Goal: Task Accomplishment & Management: Manage account settings

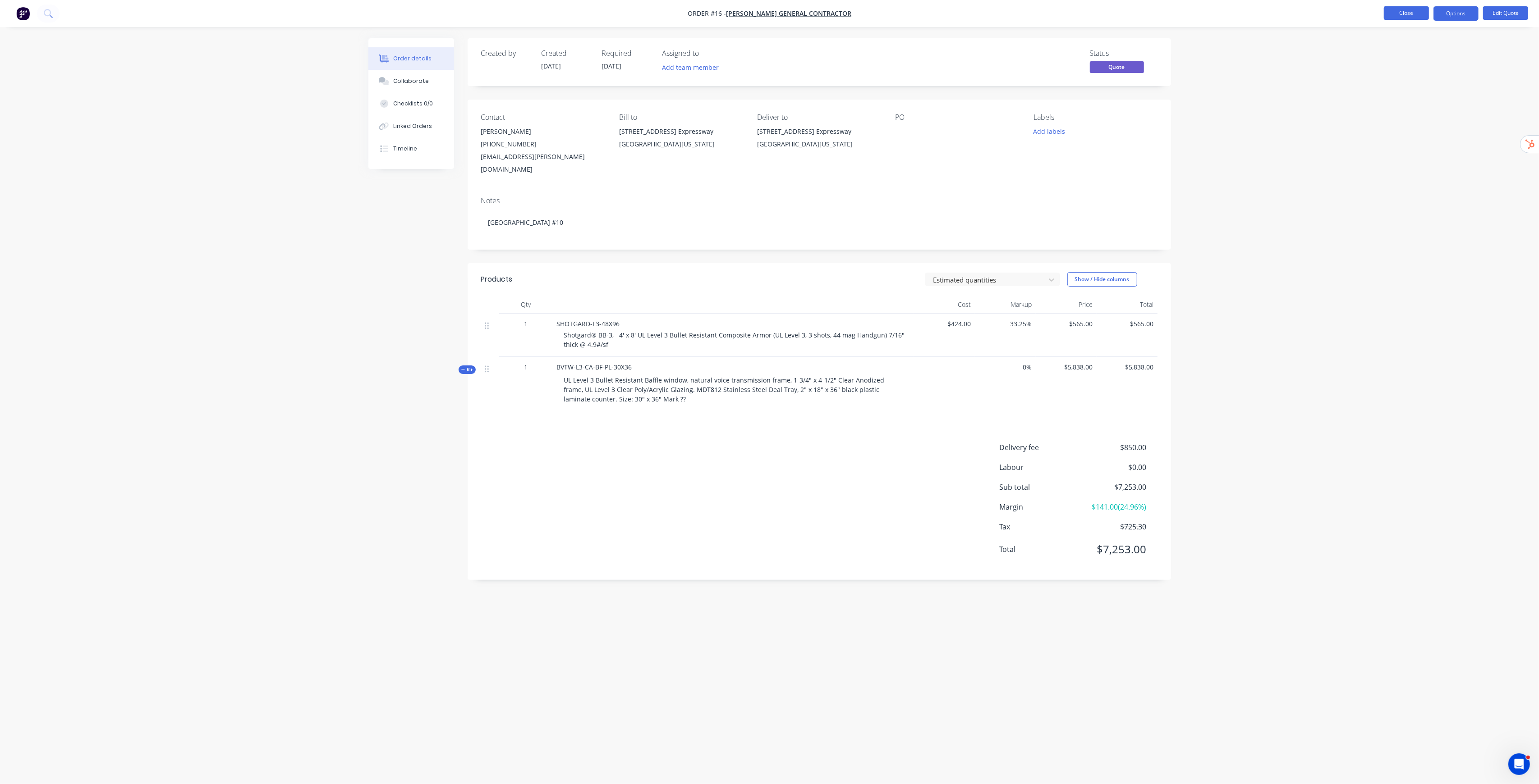
click at [1415, 11] on button "Close" at bounding box center [1406, 13] width 45 height 14
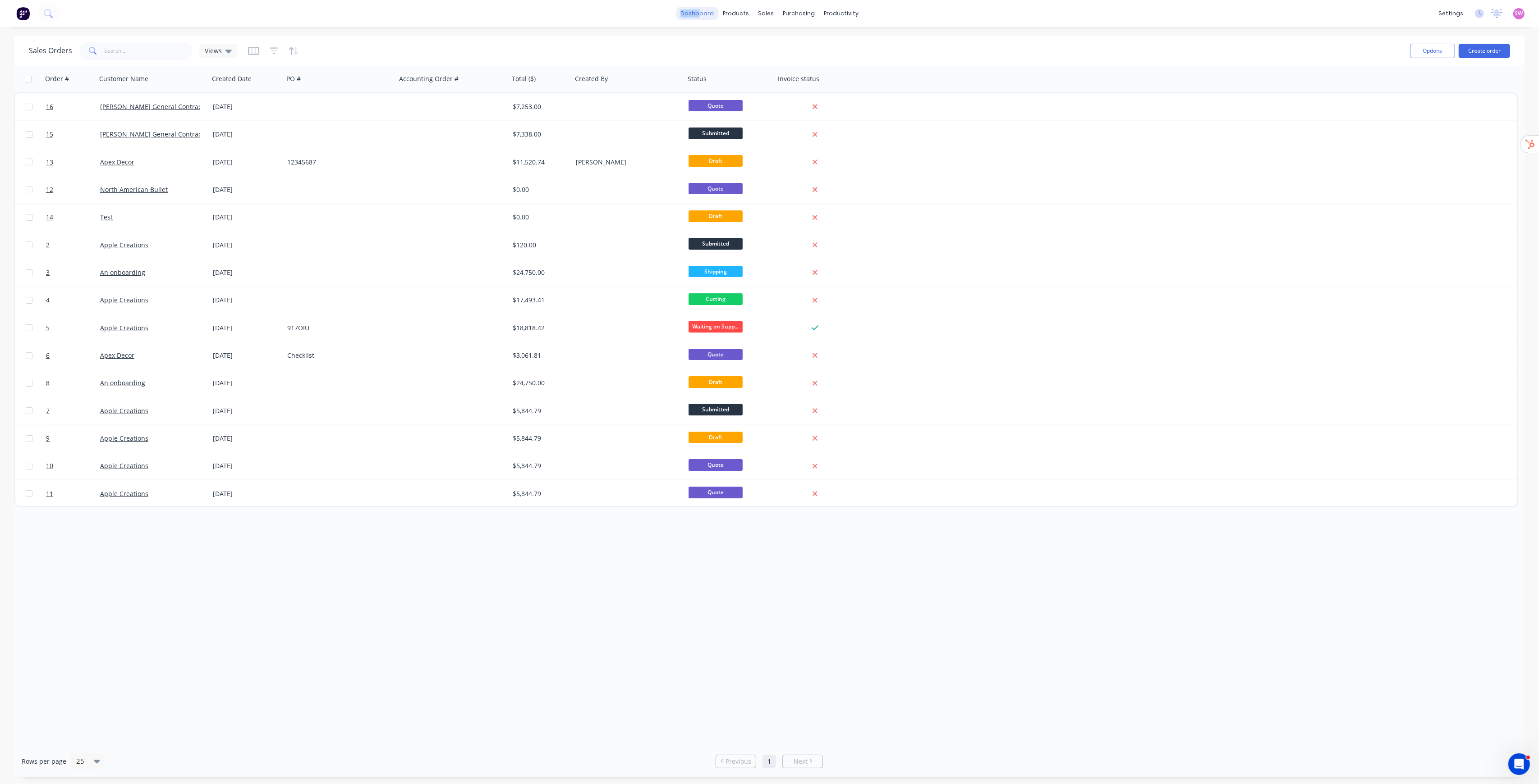
drag, startPoint x: 682, startPoint y: 20, endPoint x: 703, endPoint y: 11, distance: 22.8
click at [703, 11] on div "dashboard" at bounding box center [697, 13] width 42 height 14
click at [703, 11] on link "dashboard" at bounding box center [697, 13] width 42 height 14
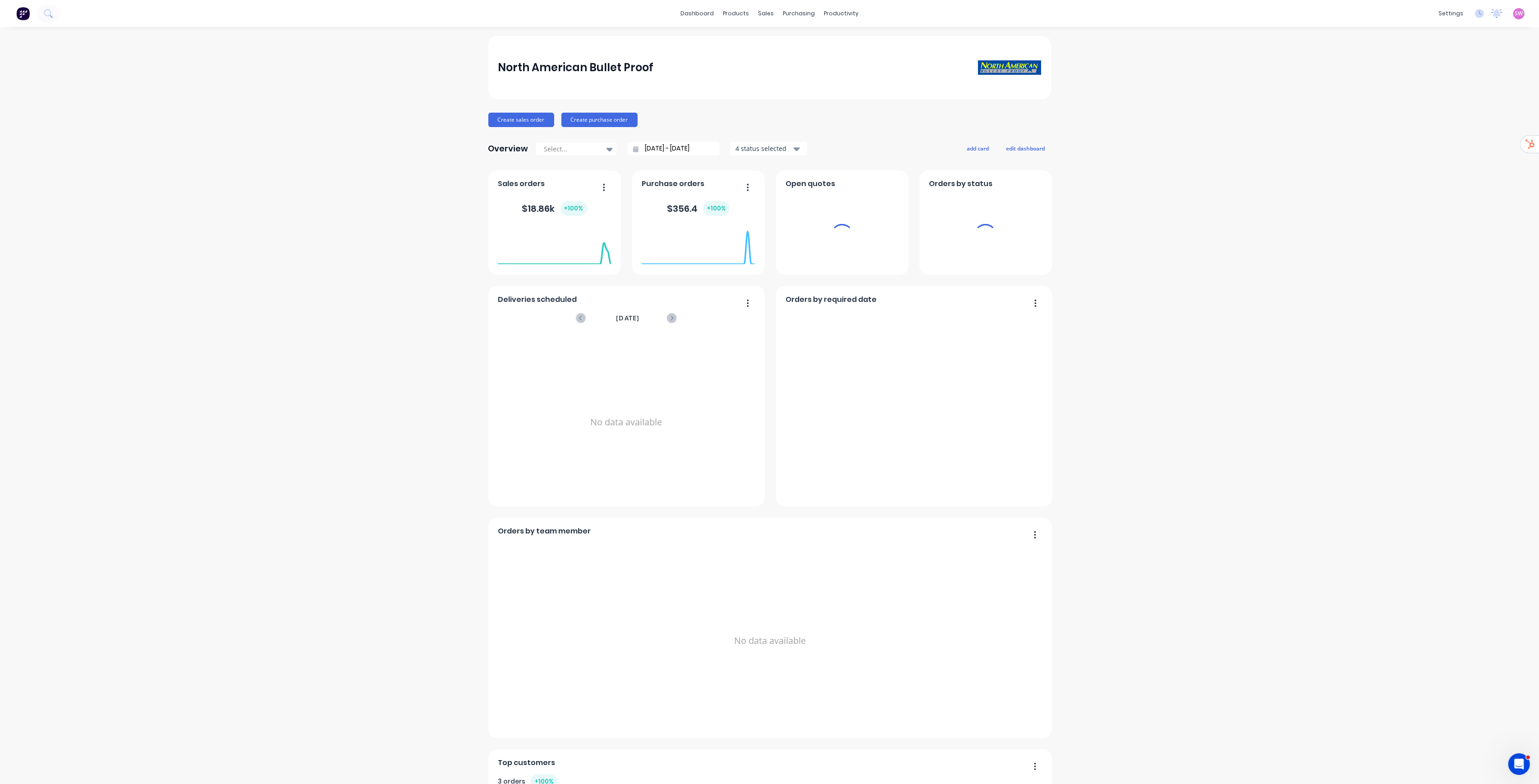
click at [1515, 17] on span "SW" at bounding box center [1519, 14] width 8 height 8
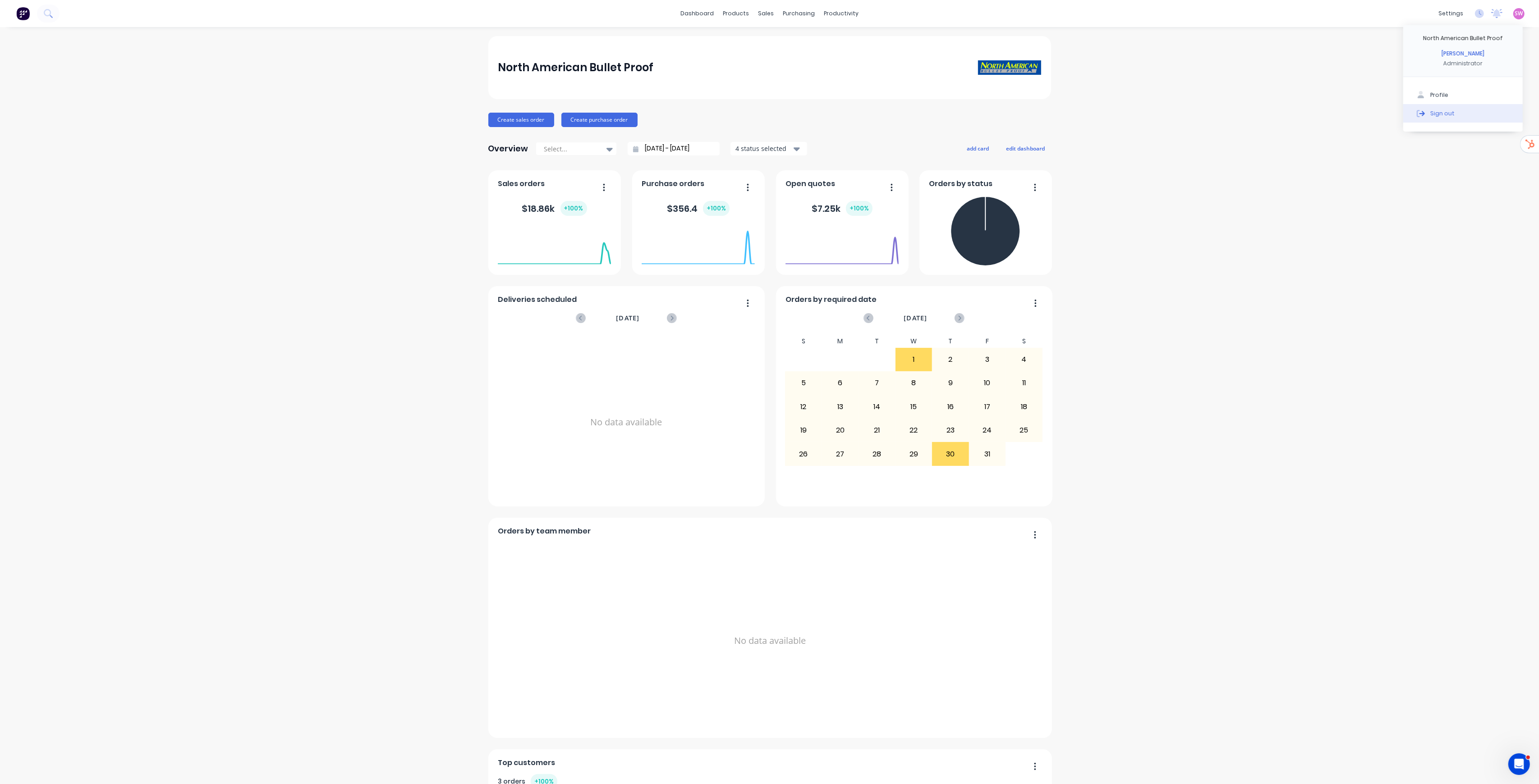
click at [1442, 110] on div "Sign out" at bounding box center [1442, 113] width 24 height 8
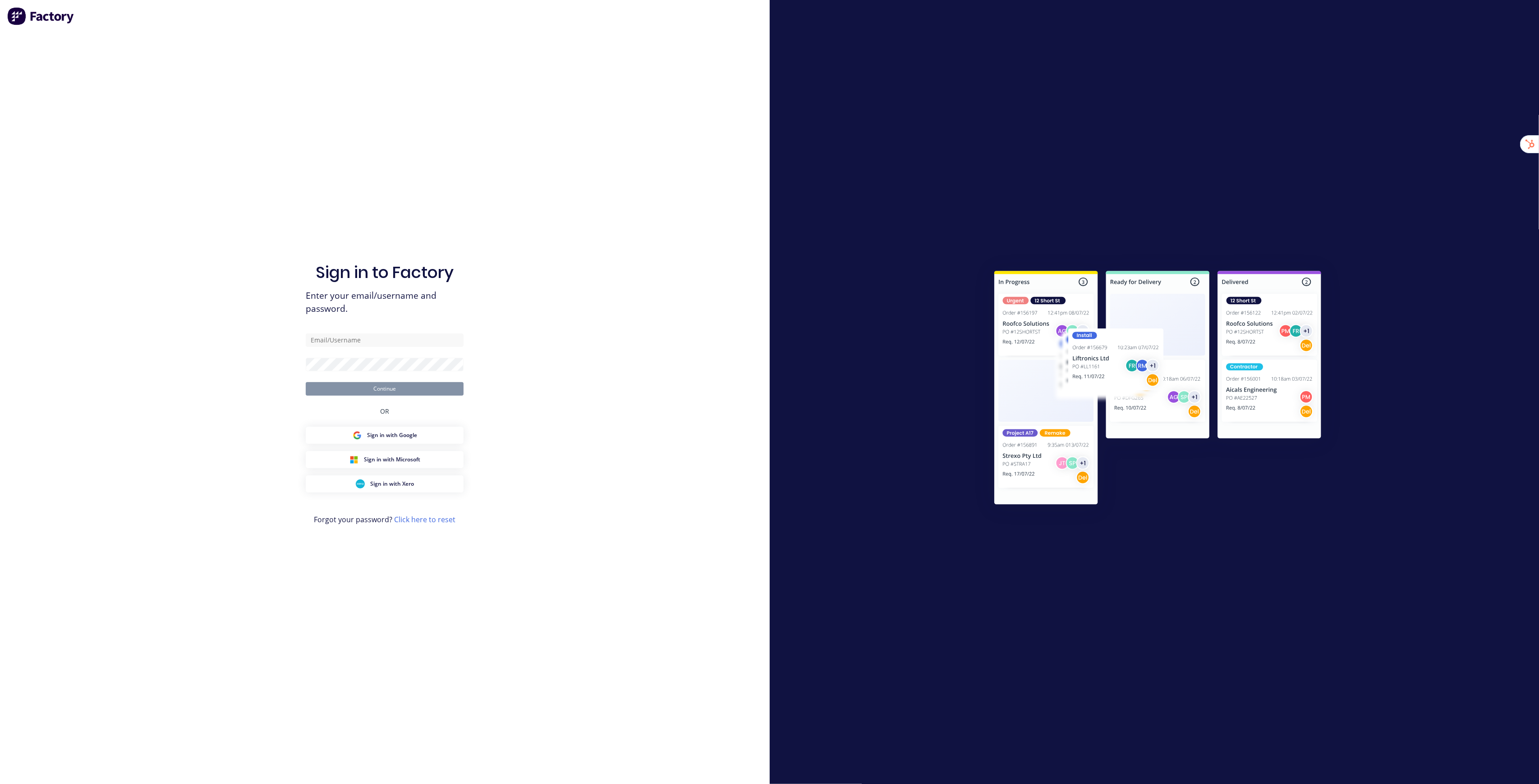
type input "stuart@factory.app"
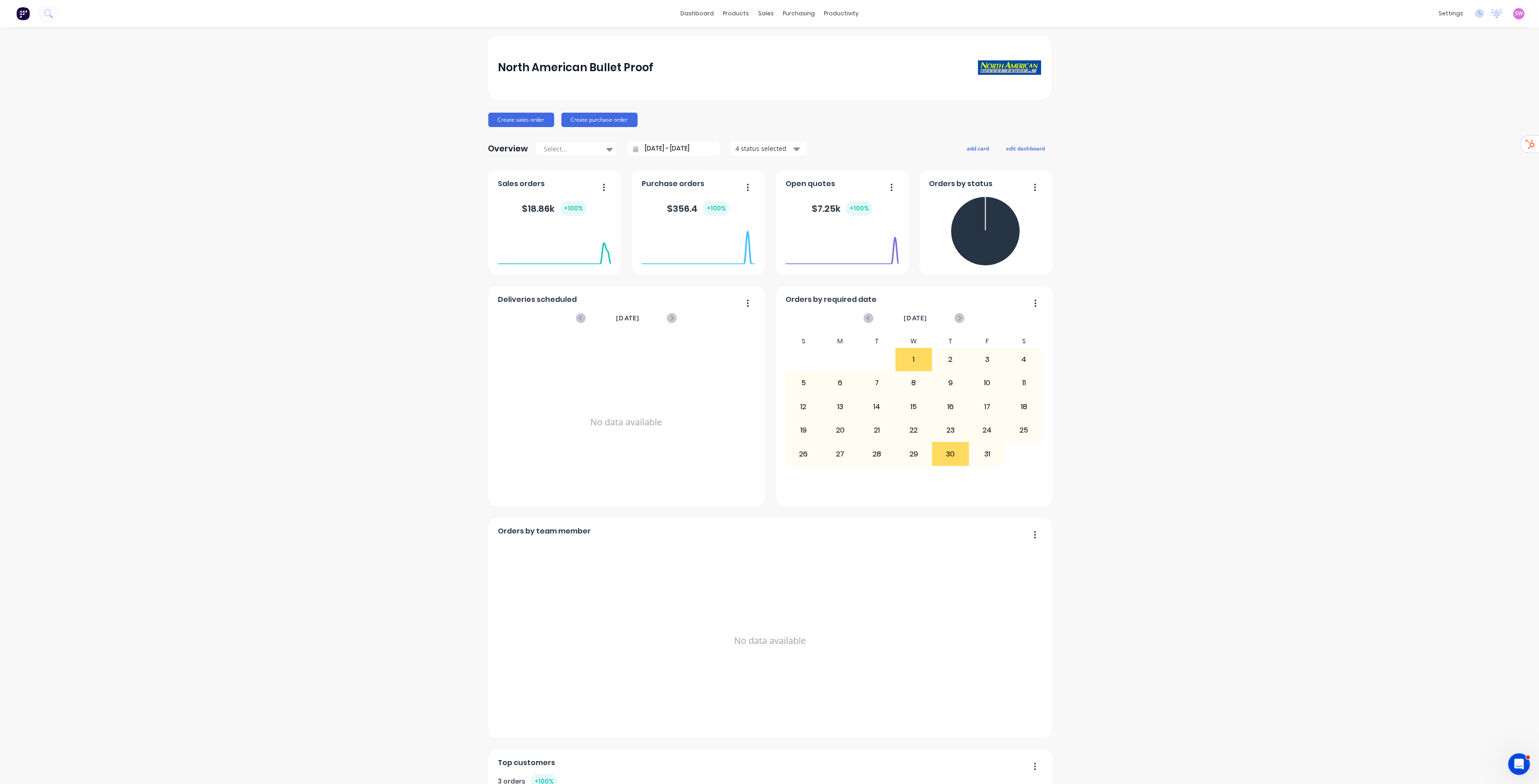
click at [1513, 16] on div "SW North American Bullet Proof Stuart Wheatley Administrator Profile Sign out" at bounding box center [1519, 14] width 11 height 11
click at [1515, 15] on span "SW" at bounding box center [1519, 14] width 8 height 8
click at [1423, 107] on button "Sign out" at bounding box center [1463, 113] width 119 height 18
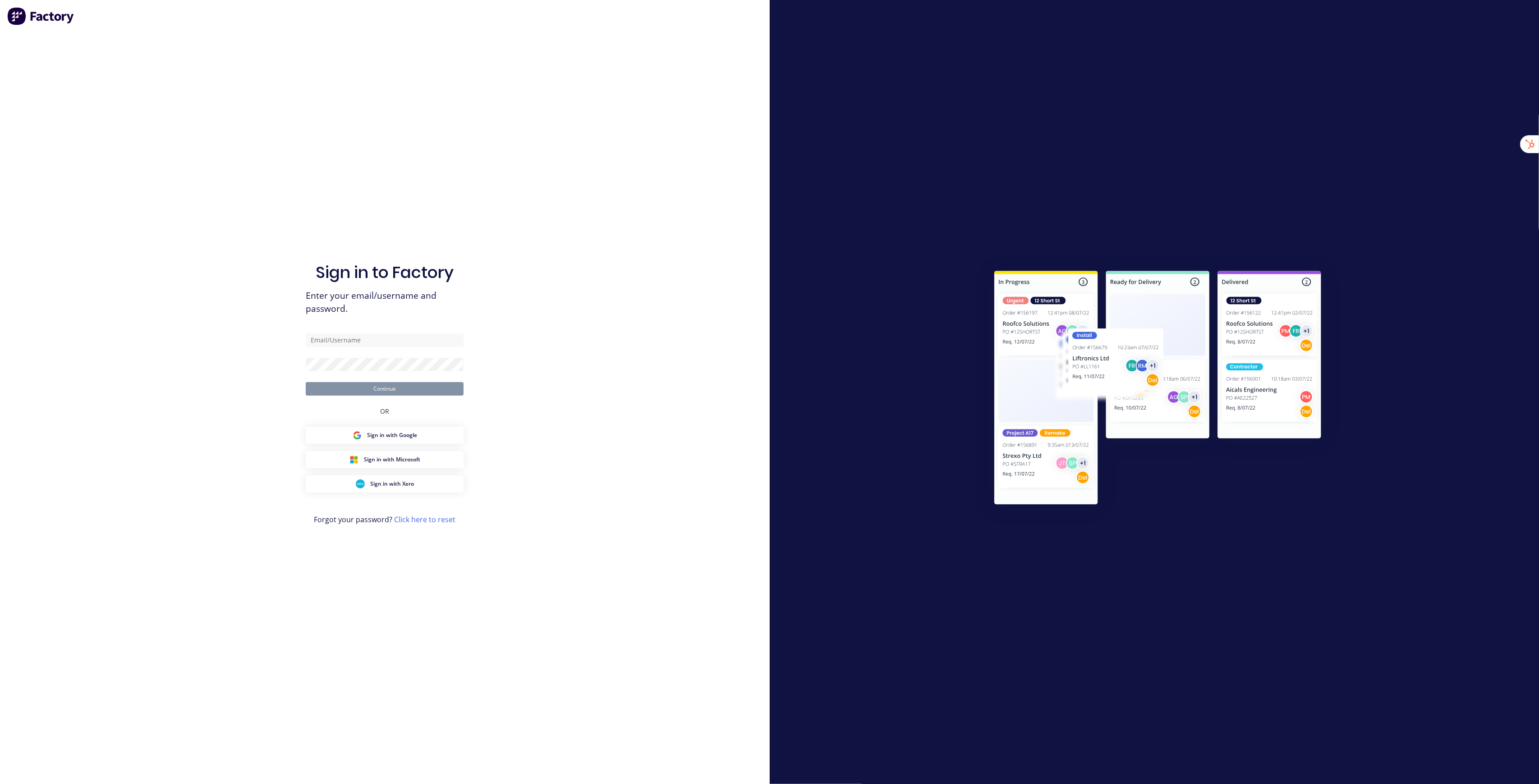
type input "[EMAIL_ADDRESS][DOMAIN_NAME]"
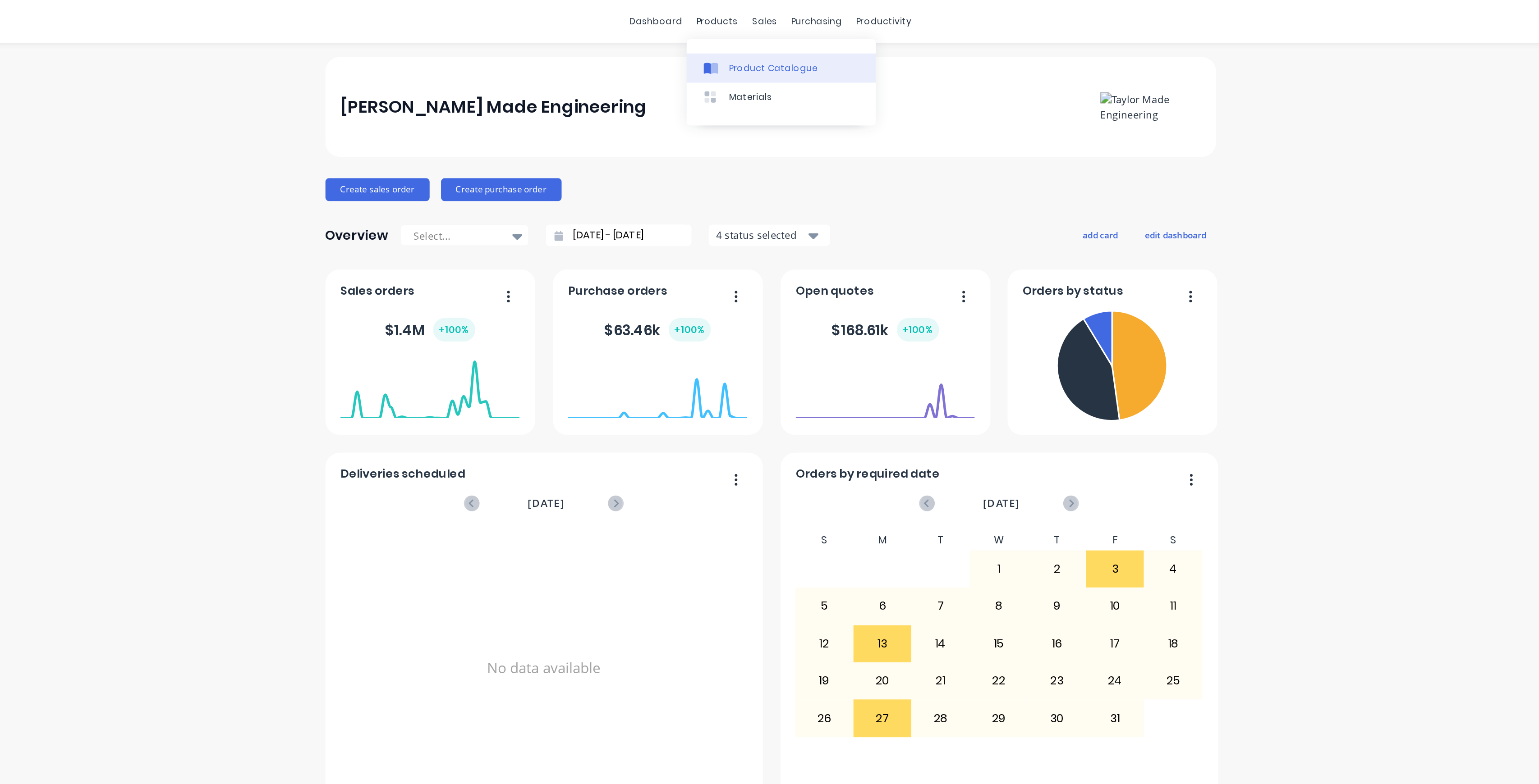
click at [751, 39] on div "Product Catalogue" at bounding box center [772, 44] width 56 height 8
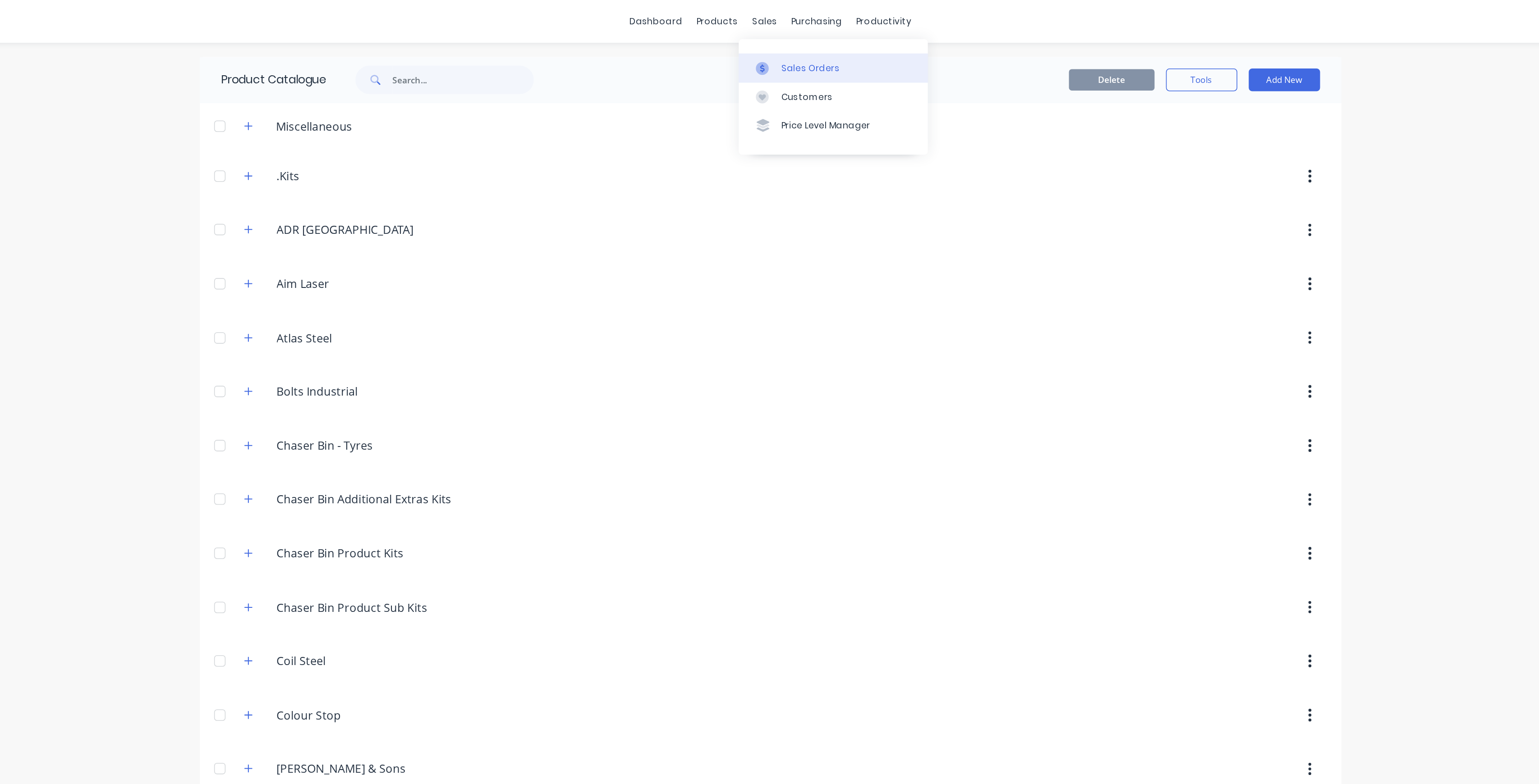
click at [793, 47] on div "Sales Orders" at bounding box center [795, 44] width 37 height 8
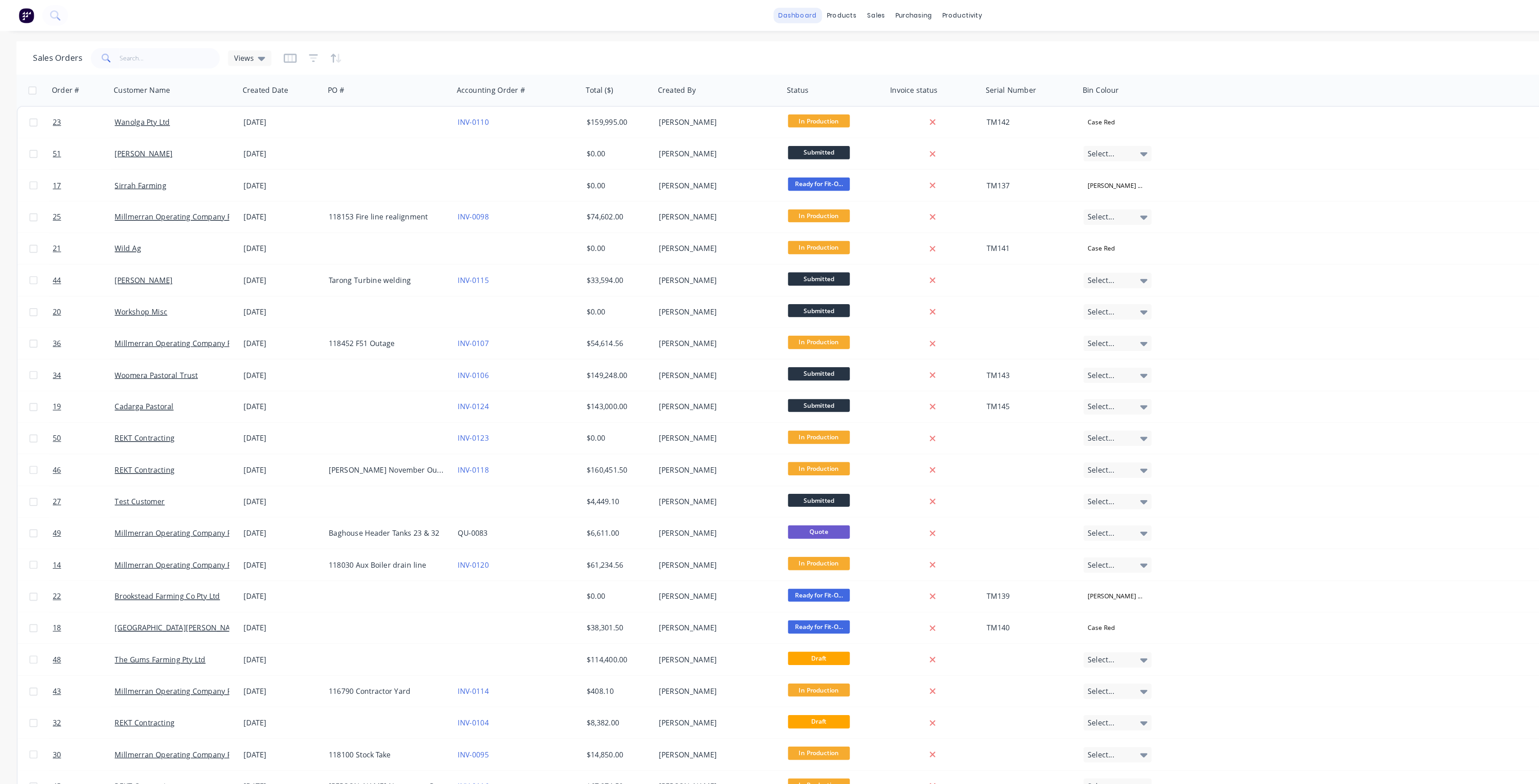
click at [703, 12] on link "dashboard" at bounding box center [697, 13] width 42 height 14
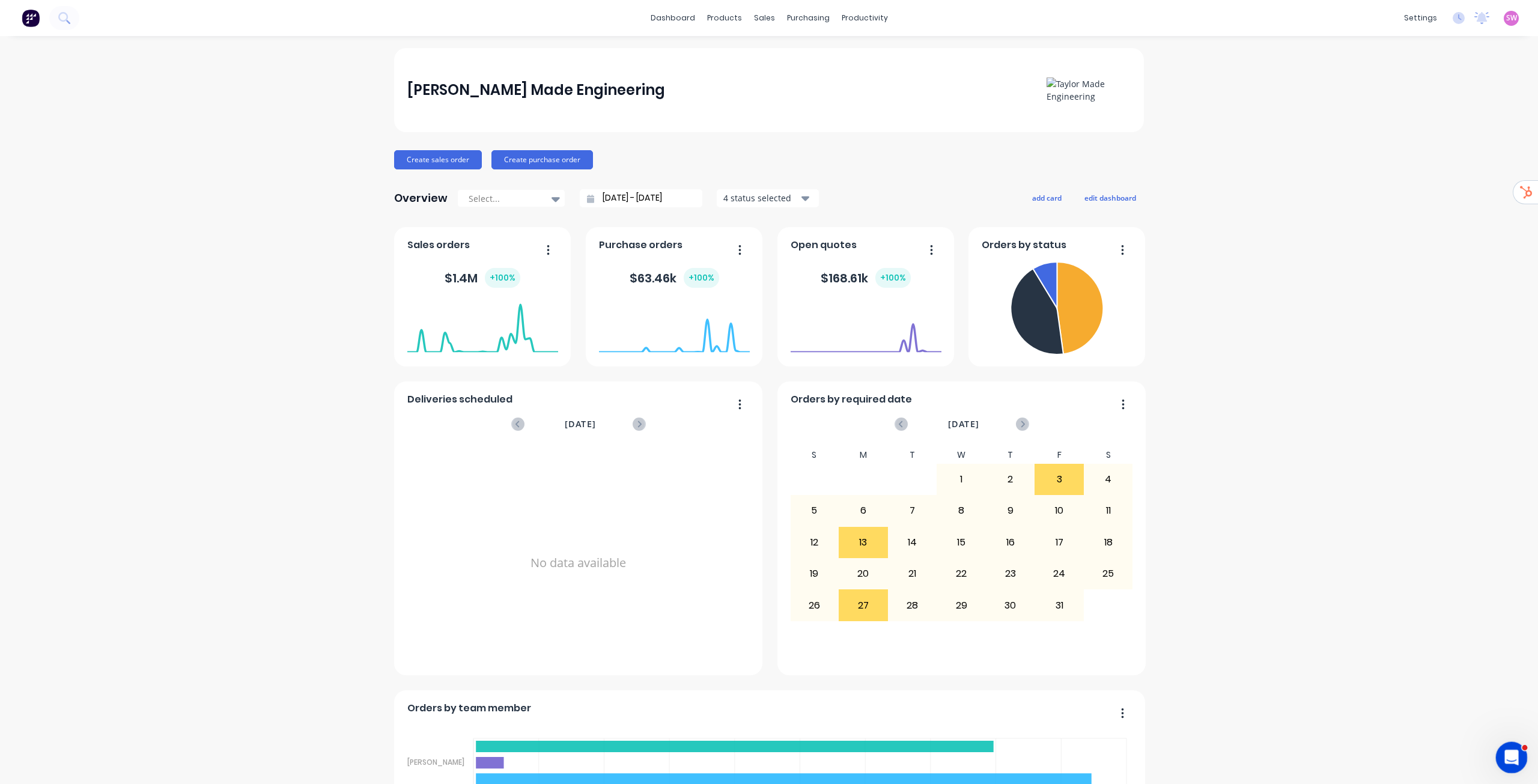
click at [1513, 743] on div "Open Intercom Messenger" at bounding box center [1510, 756] width 40 height 40
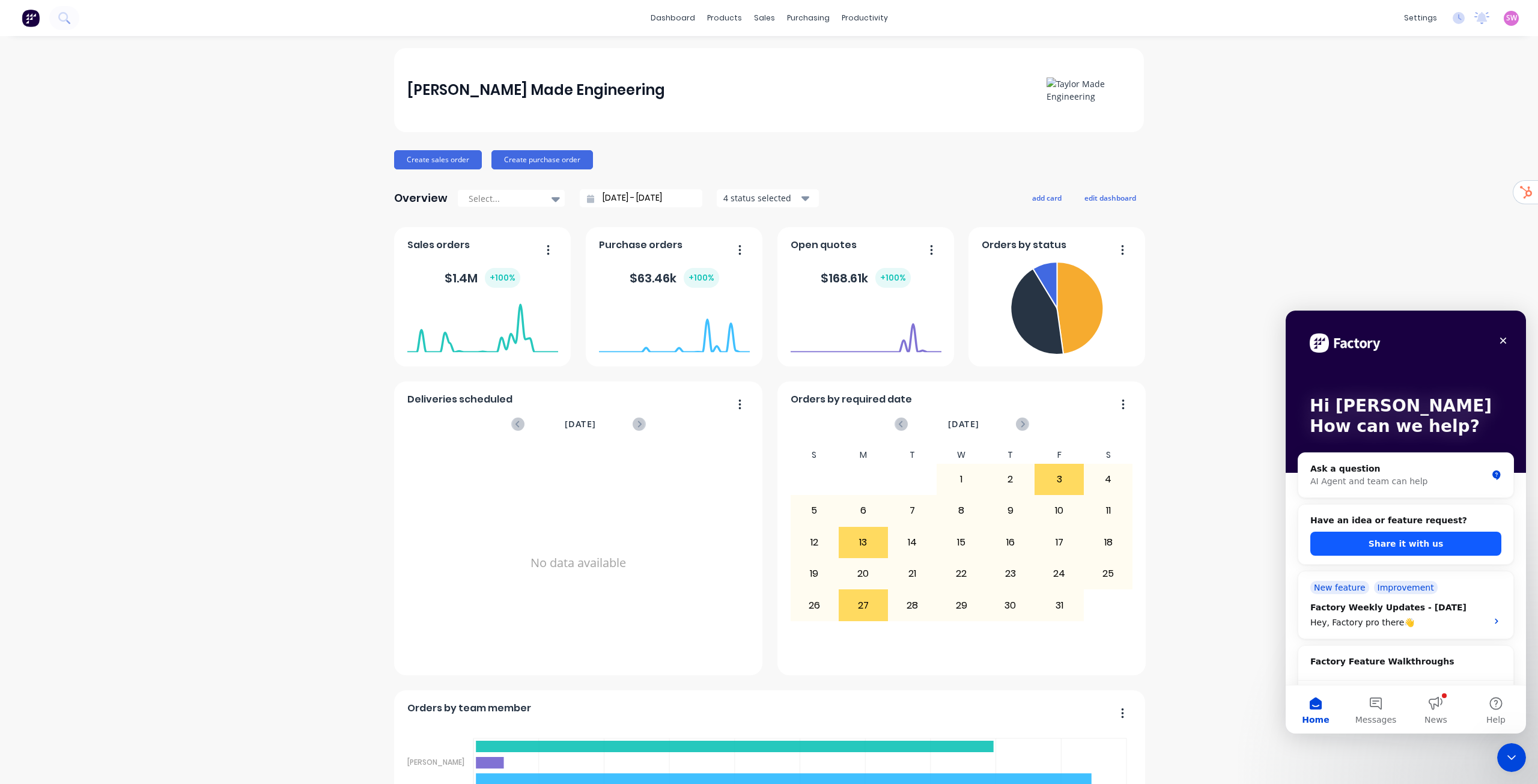
click at [1427, 550] on button "Share it with us" at bounding box center [1406, 544] width 191 height 24
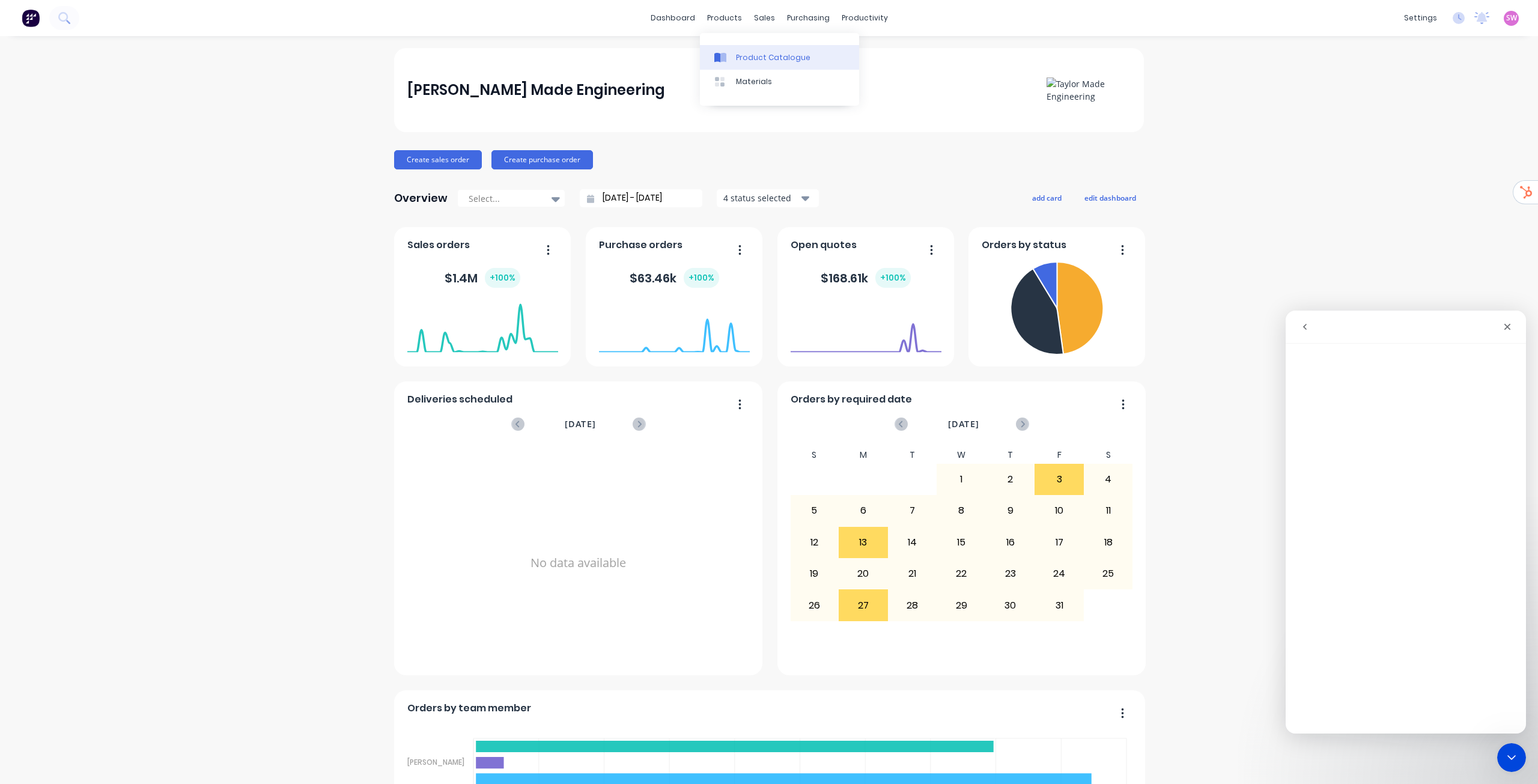
click at [739, 48] on link "Product Catalogue" at bounding box center [779, 57] width 159 height 24
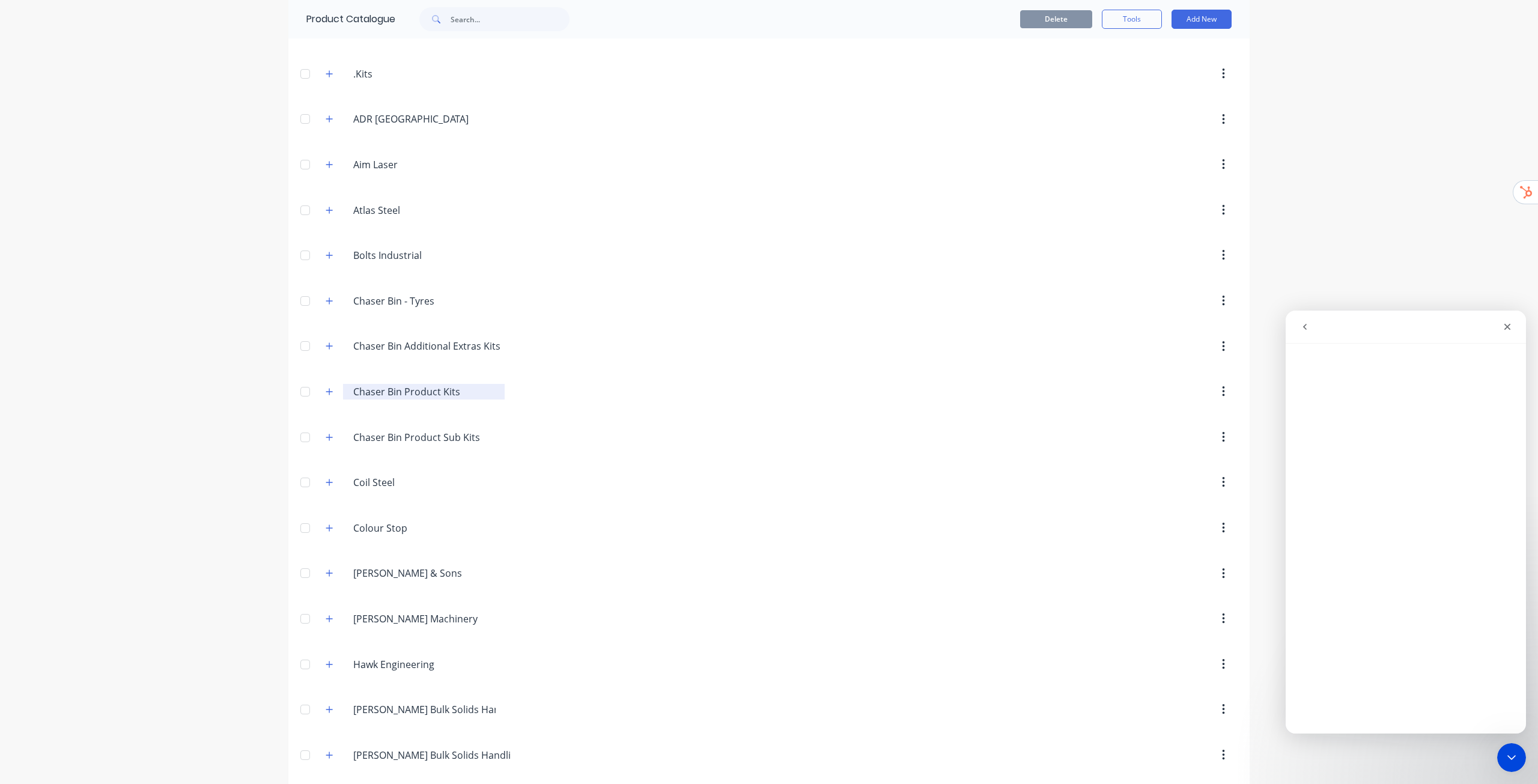
scroll to position [75, 0]
click at [330, 392] on button "button" at bounding box center [330, 391] width 15 height 15
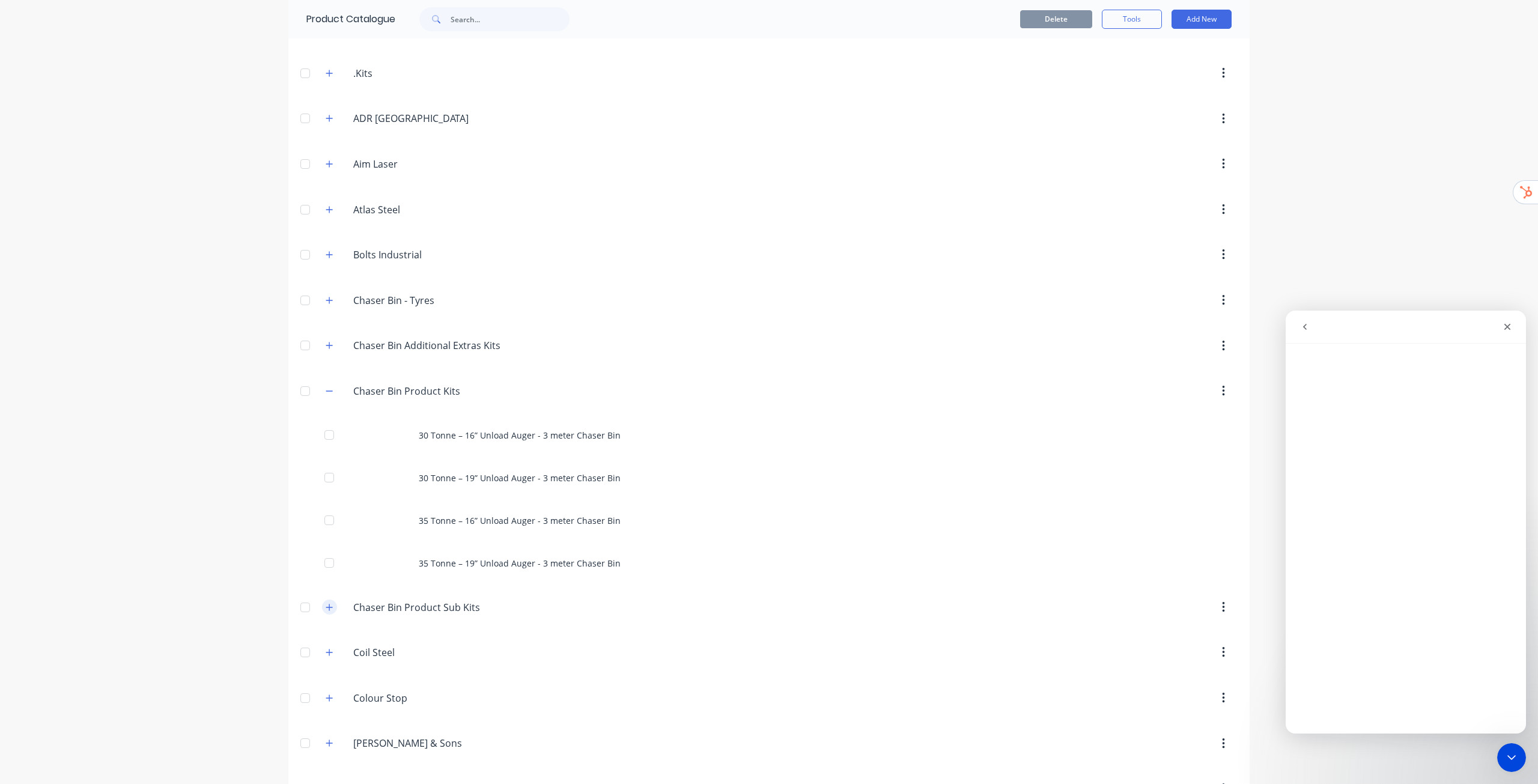
click at [327, 607] on icon "button" at bounding box center [330, 607] width 6 height 6
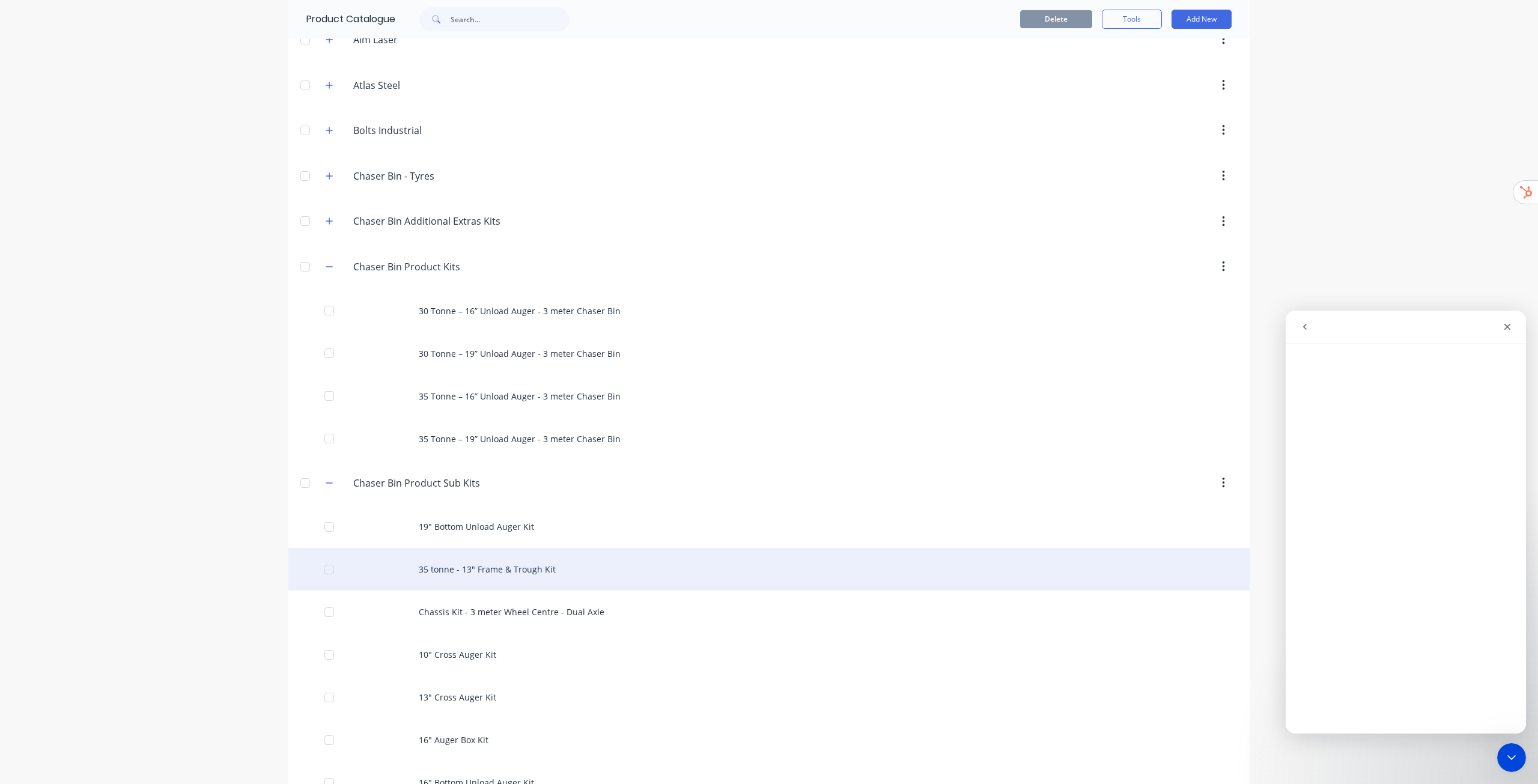
scroll to position [205, 0]
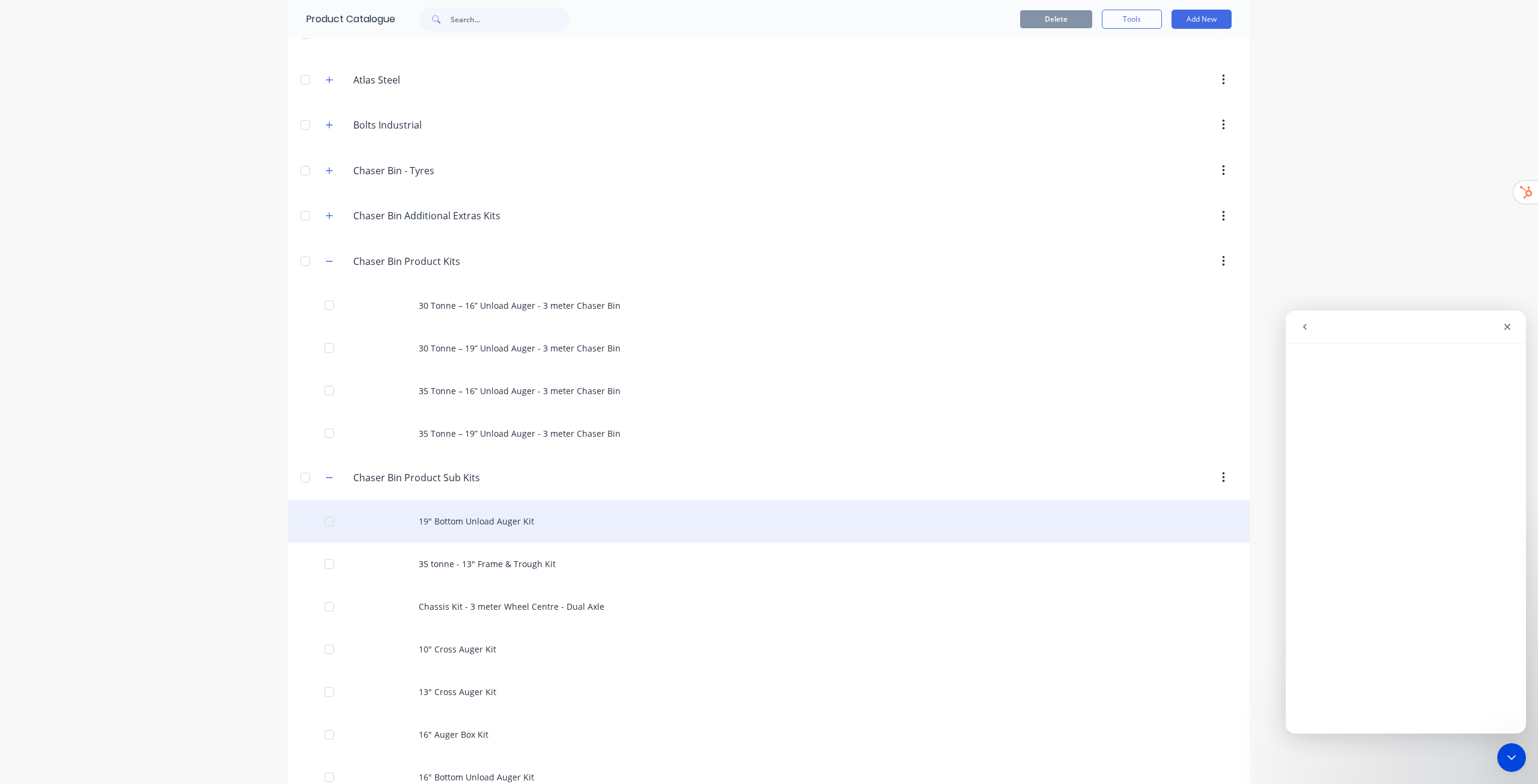
click at [516, 528] on div "19" Bottom Unload Auger Kit" at bounding box center [769, 521] width 962 height 43
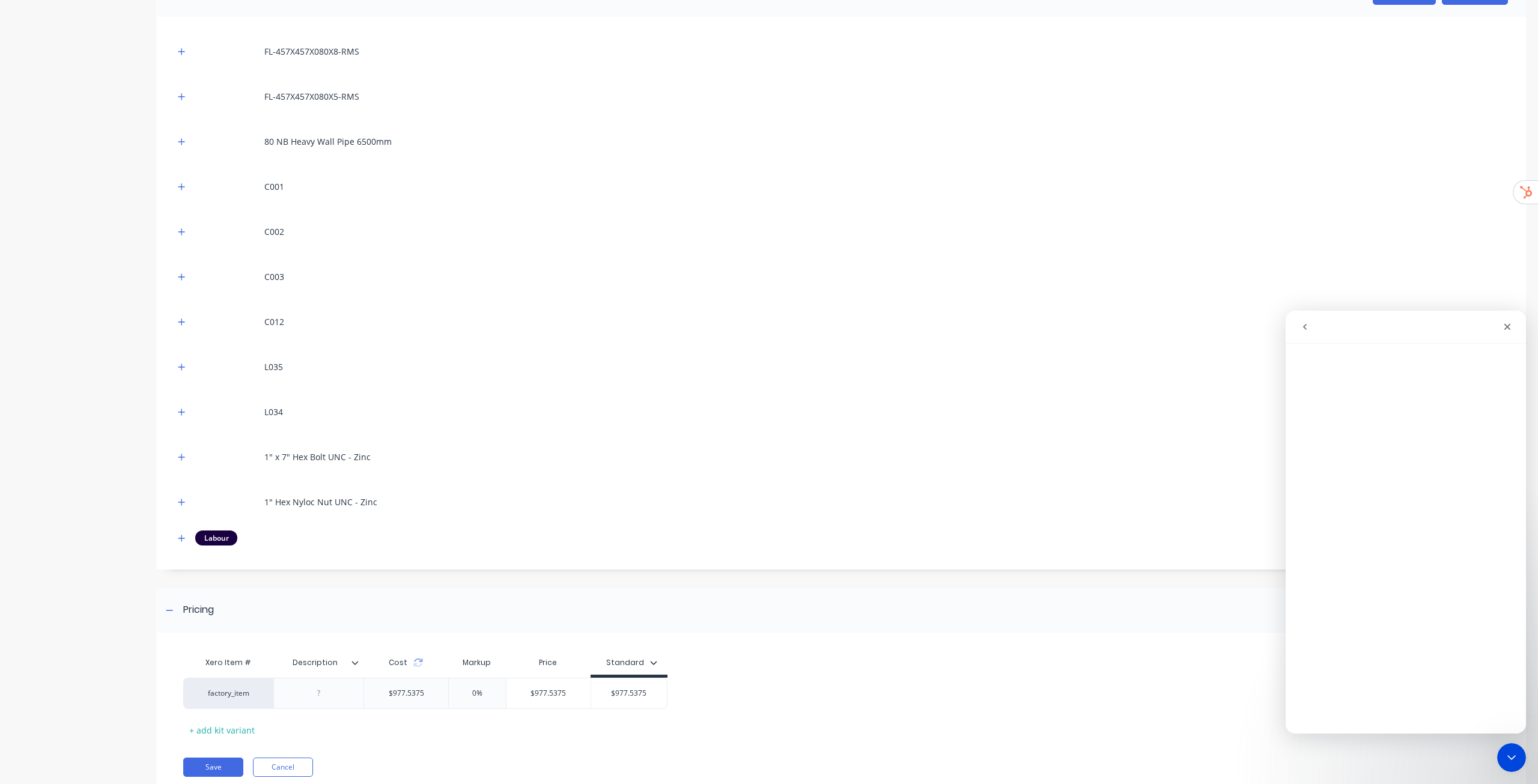
scroll to position [305, 0]
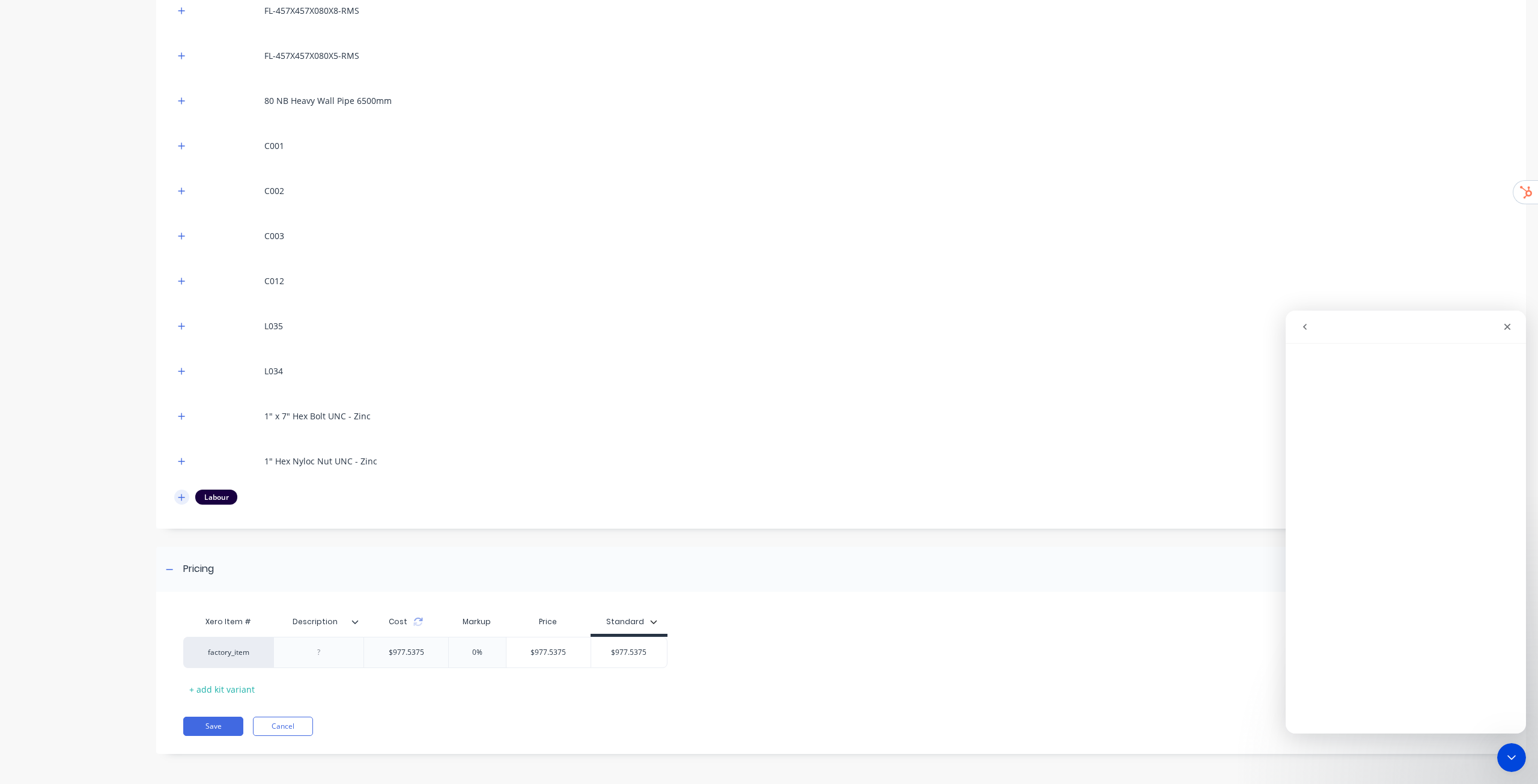
click at [185, 500] on icon "button" at bounding box center [181, 497] width 7 height 9
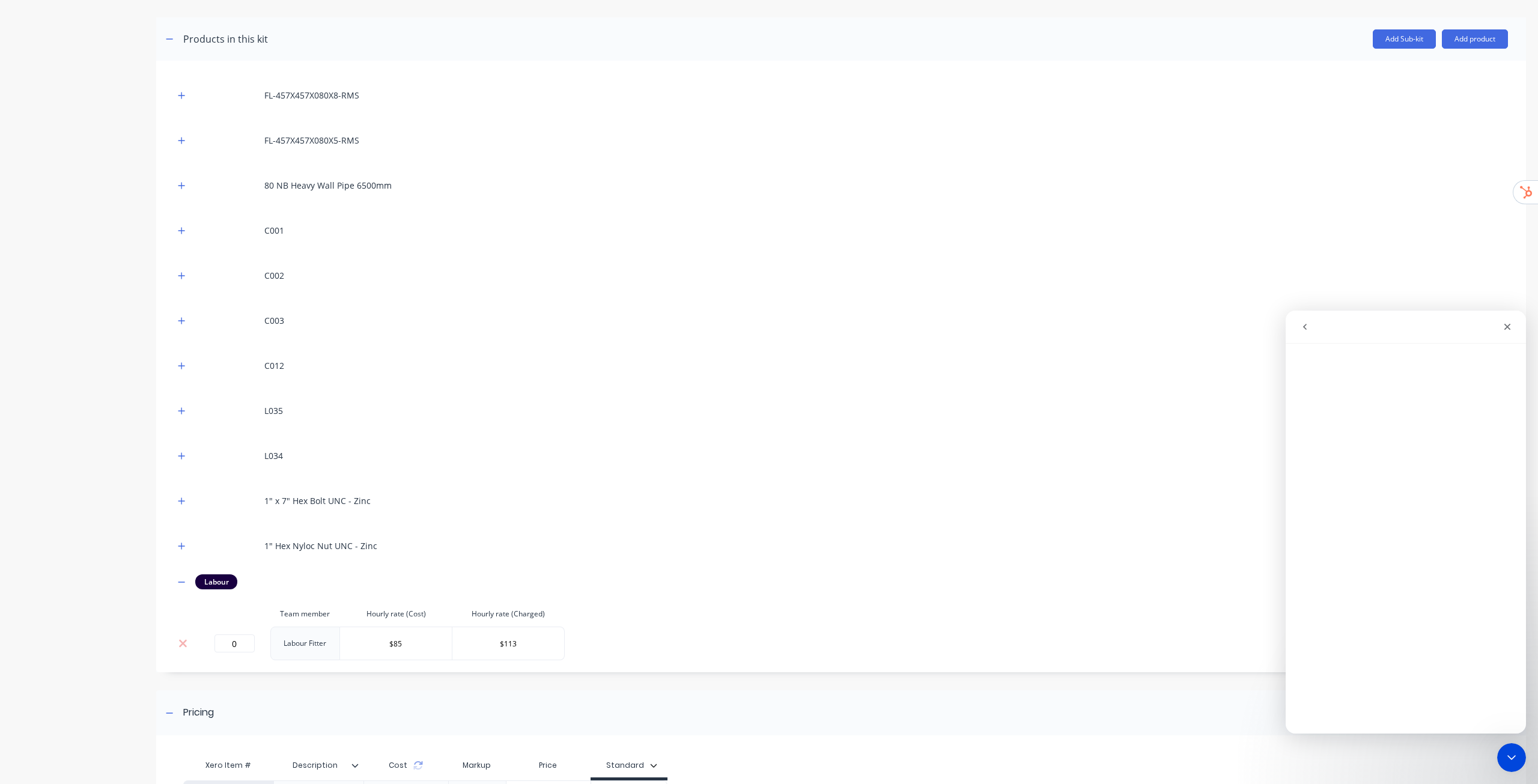
scroll to position [223, 0]
click at [38, 624] on div "Product details Collaborate Order History" at bounding box center [75, 369] width 126 height 1087
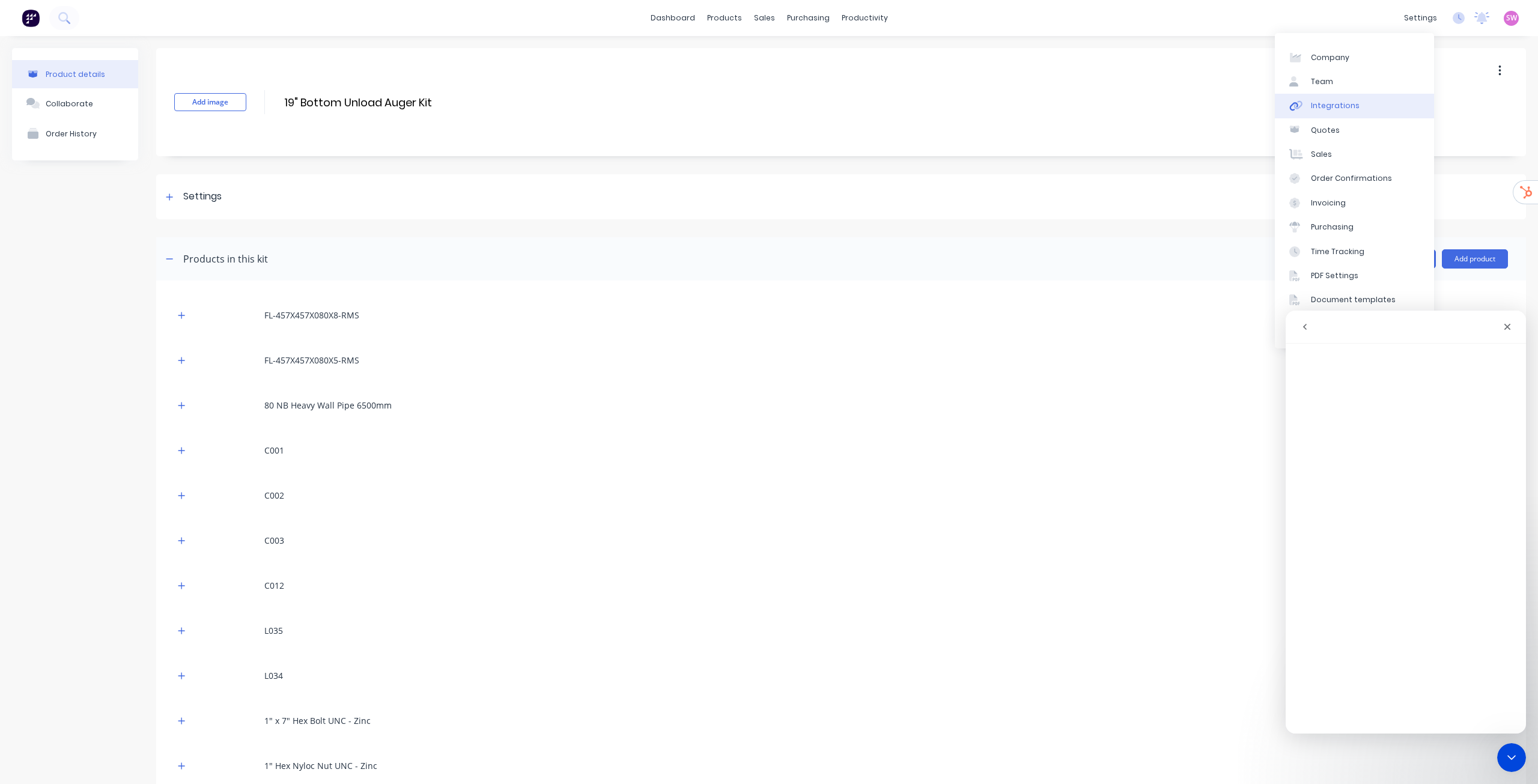
click at [1327, 107] on div "Integrations" at bounding box center [1335, 106] width 49 height 11
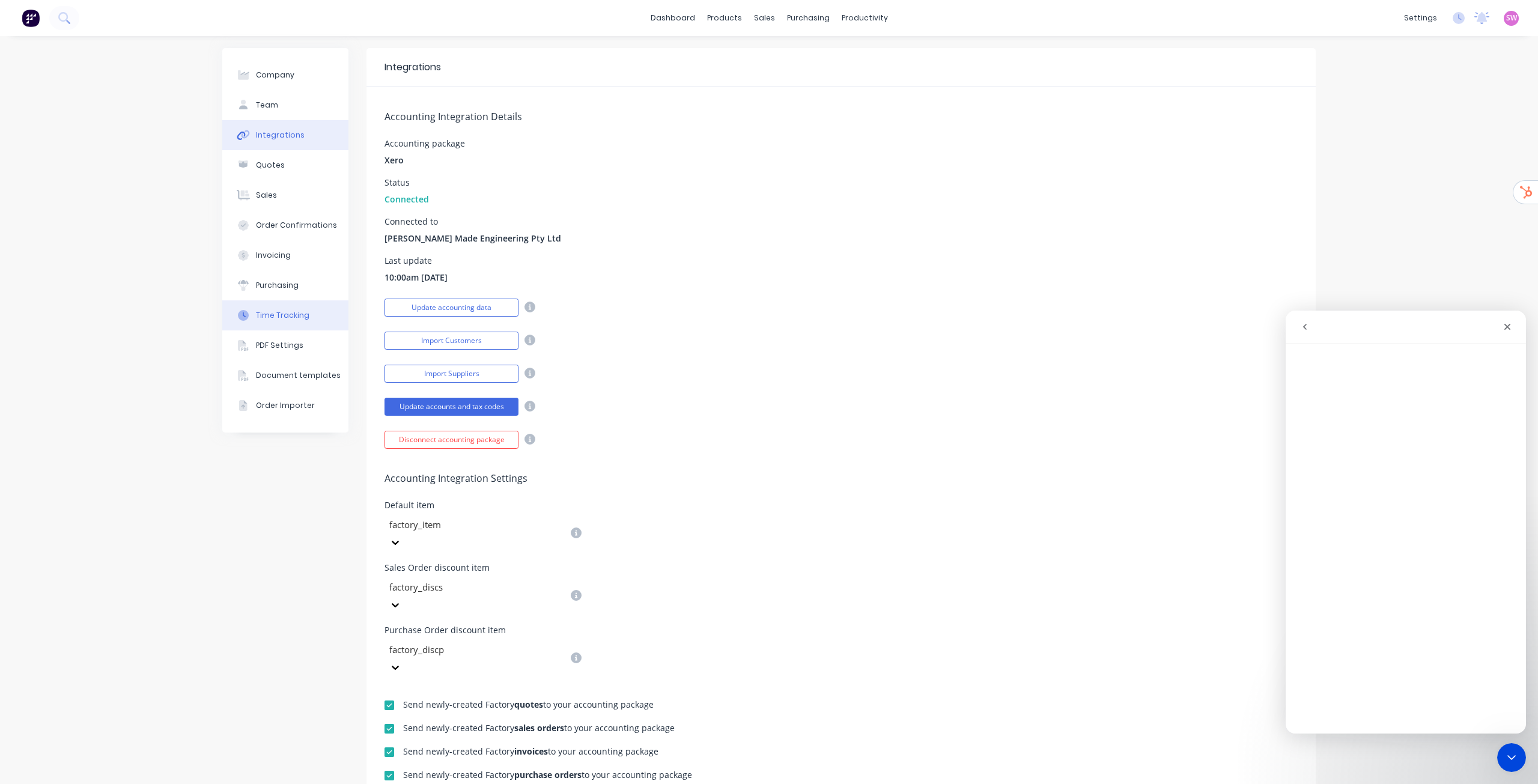
click at [283, 312] on div "Time Tracking" at bounding box center [283, 315] width 53 height 11
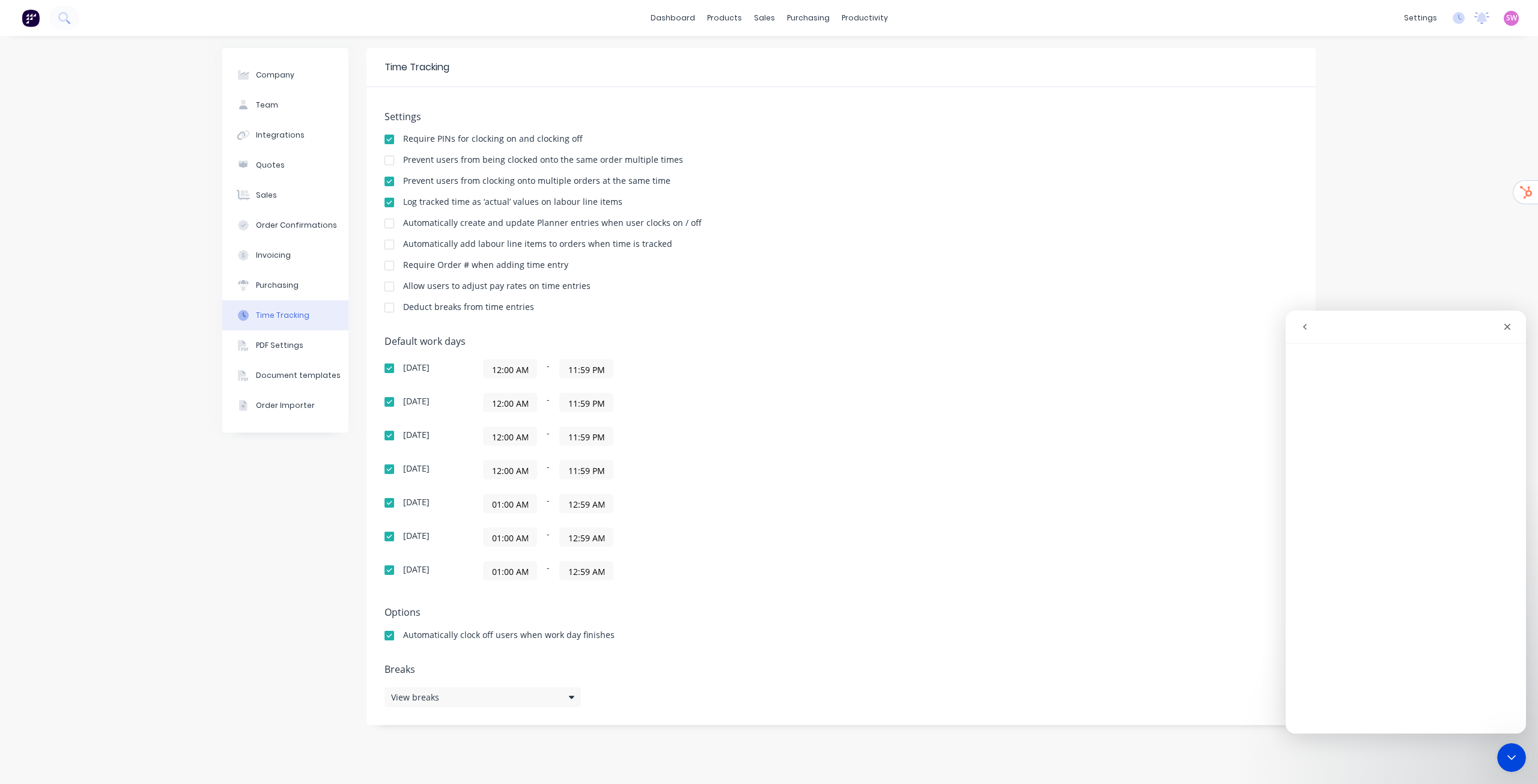
click at [1304, 323] on icon "go back" at bounding box center [1305, 327] width 10 height 10
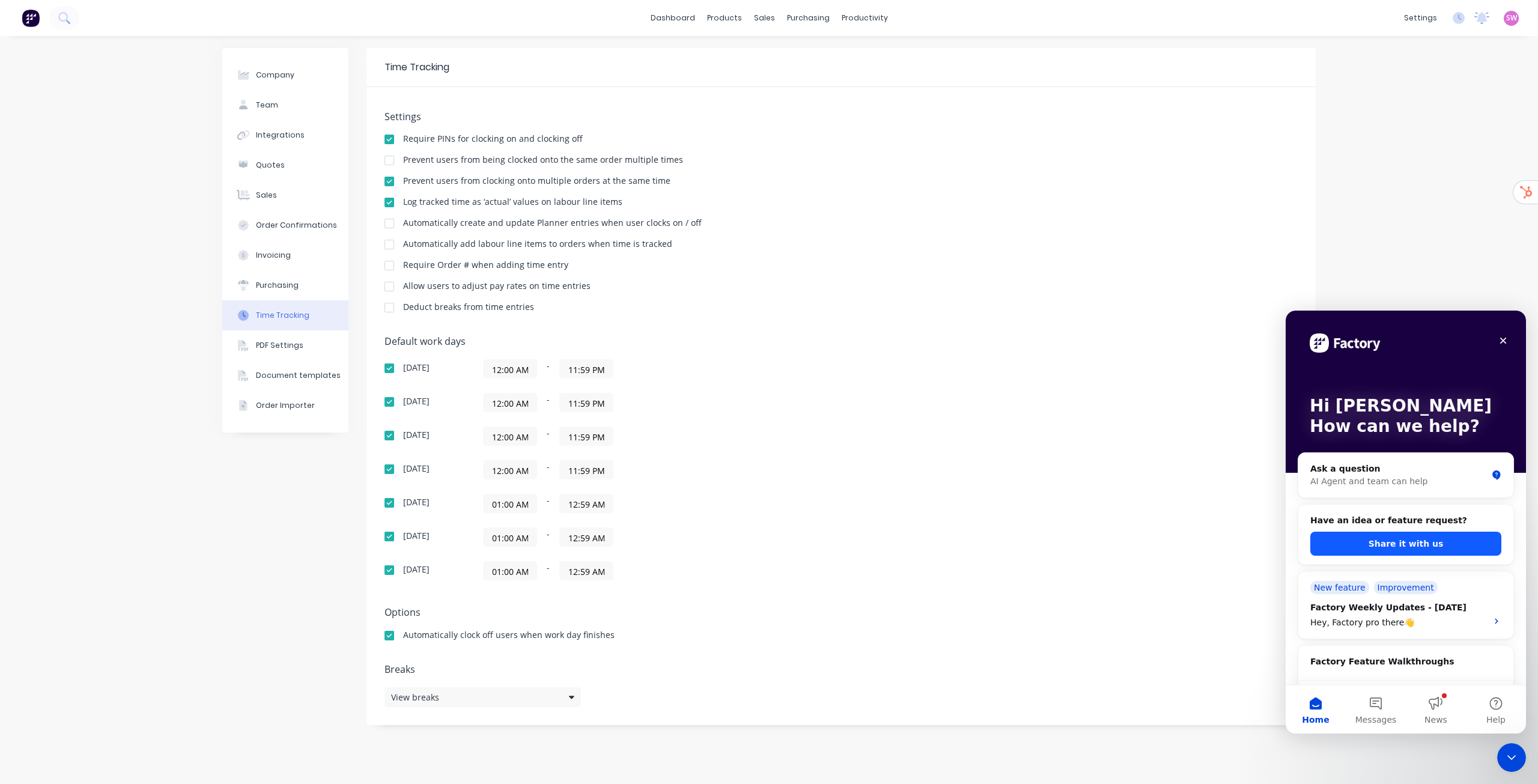
click at [1406, 545] on button "Share it with us" at bounding box center [1406, 544] width 191 height 24
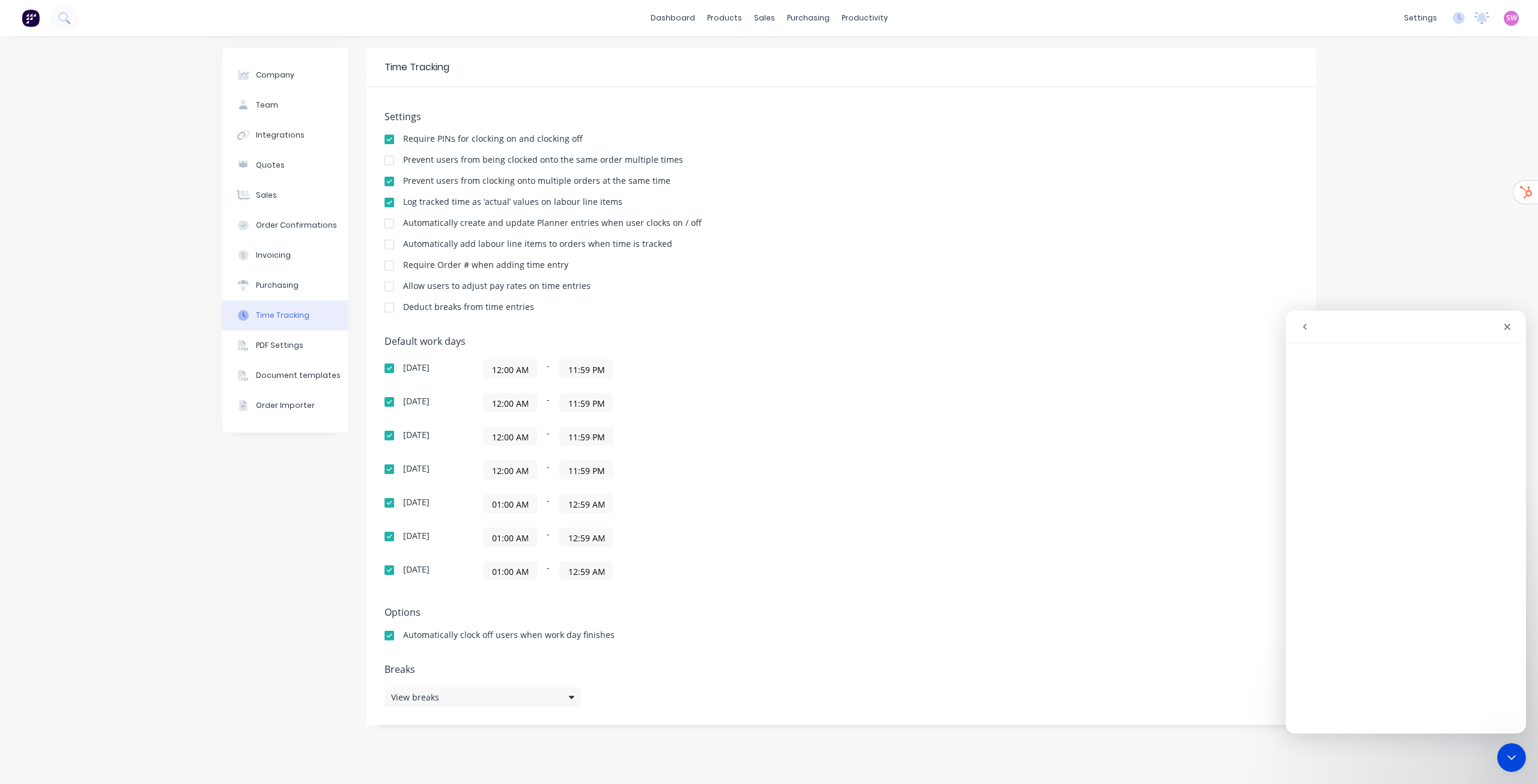
click at [515, 474] on input "12:00 AM" at bounding box center [510, 470] width 53 height 18
click at [787, 482] on div "Sunday 12:00 AM - 11:59 PM Monday 12:00 AM - 11:59 PM Tuesday 12:00 AM - 11:59 …" at bounding box center [595, 470] width 420 height 221
click at [525, 503] on input "01:00 AM" at bounding box center [510, 503] width 53 height 18
paste input "12"
type input "12:00 AM"
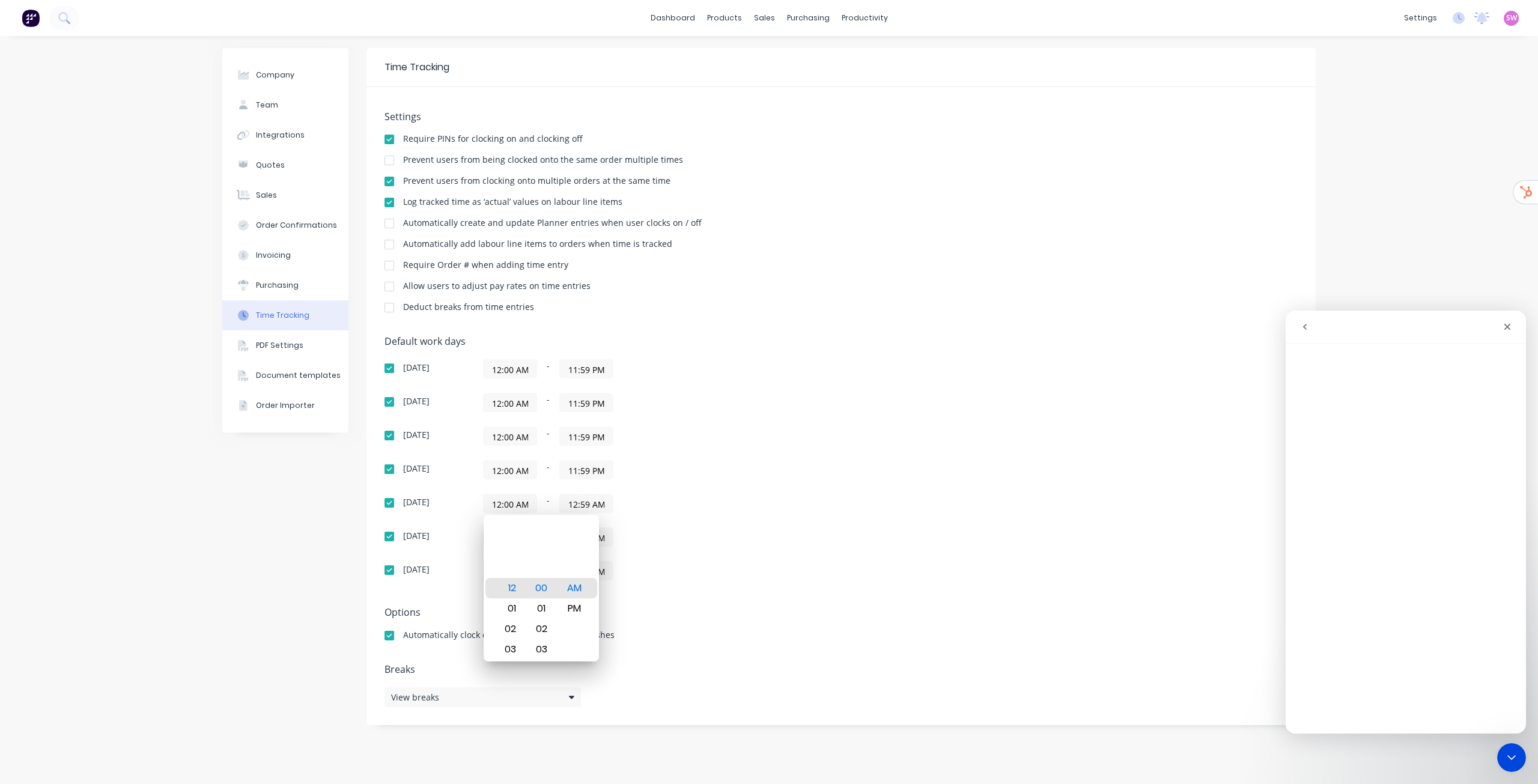
click at [820, 504] on div "Default work days Sunday 12:00 AM - 11:59 PM Monday 12:00 AM - 11:59 PM Tuesday…" at bounding box center [841, 465] width 913 height 259
click at [506, 537] on input "01:00 AM" at bounding box center [510, 536] width 53 height 18
paste input "12"
type input "12:00 AM"
click at [777, 540] on div "12:00 AM - 12:59 AM" at bounding box center [633, 537] width 300 height 19
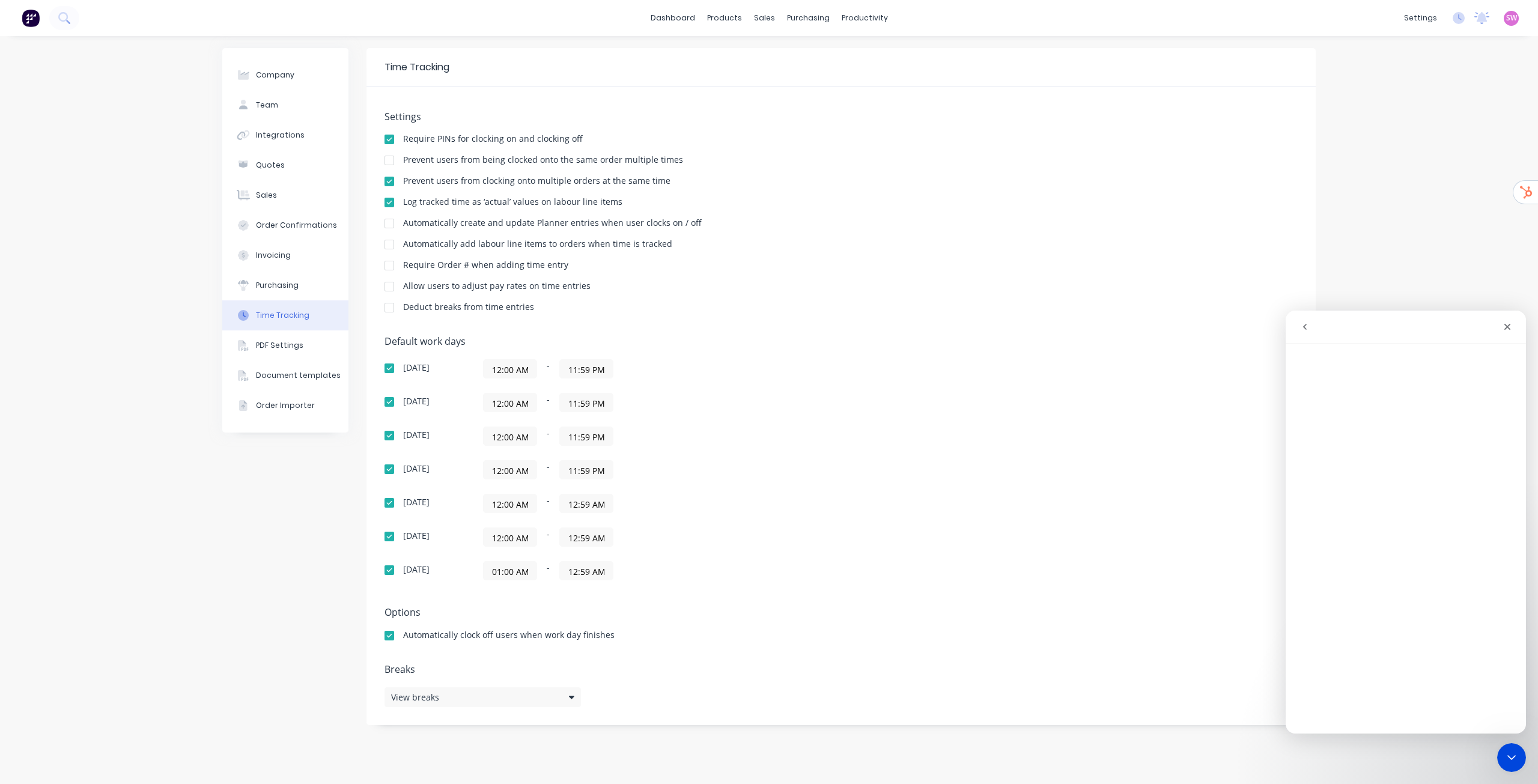
click at [516, 566] on input "01:00 AM" at bounding box center [510, 571] width 53 height 18
paste input "12"
type input "12:00 AM"
click at [867, 517] on div "Default work days Sunday 12:00 AM - 11:59 PM Monday 12:00 AM - 11:59 PM Tuesday…" at bounding box center [841, 465] width 913 height 259
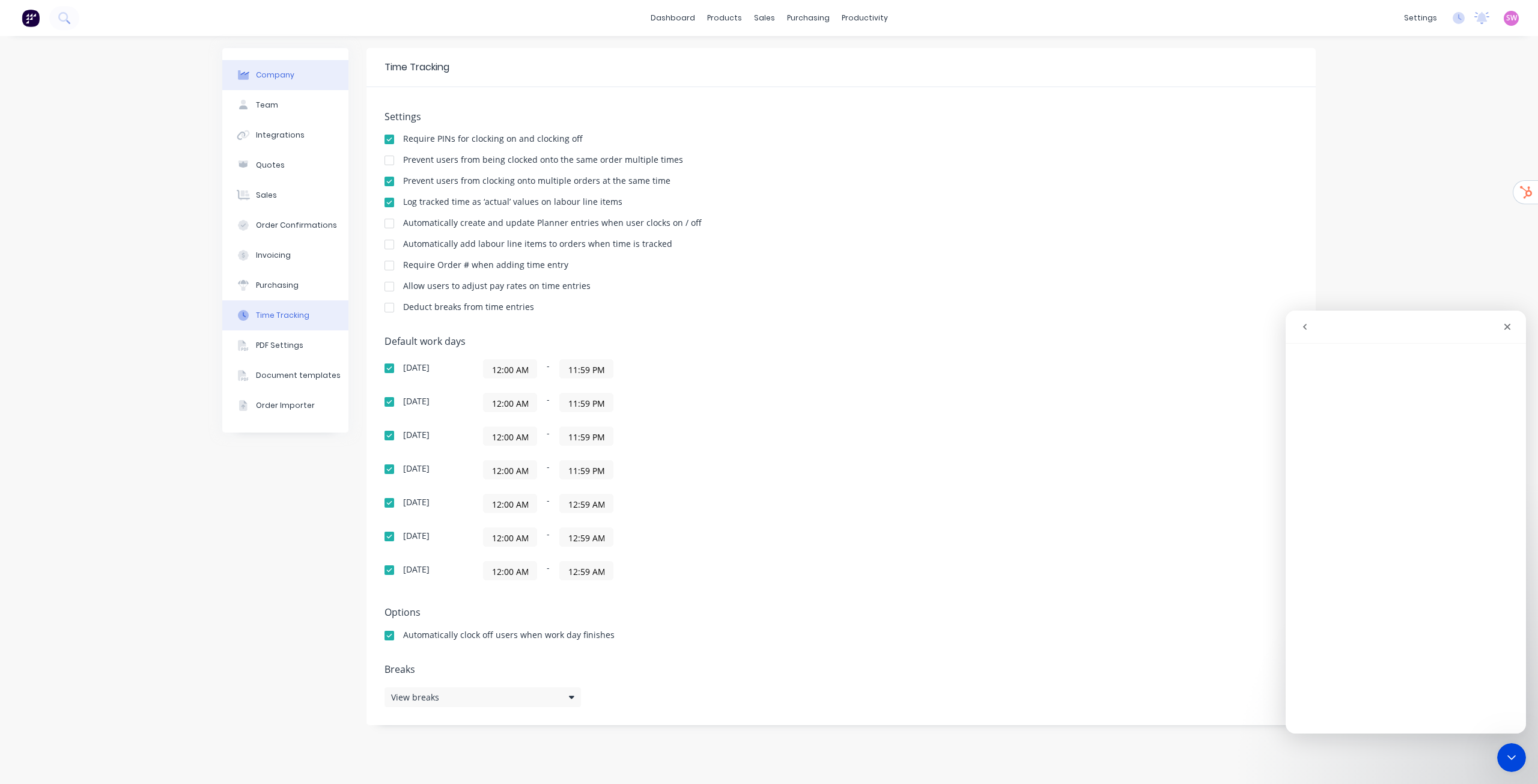
click at [266, 60] on button "Company" at bounding box center [285, 75] width 126 height 30
select select "AU"
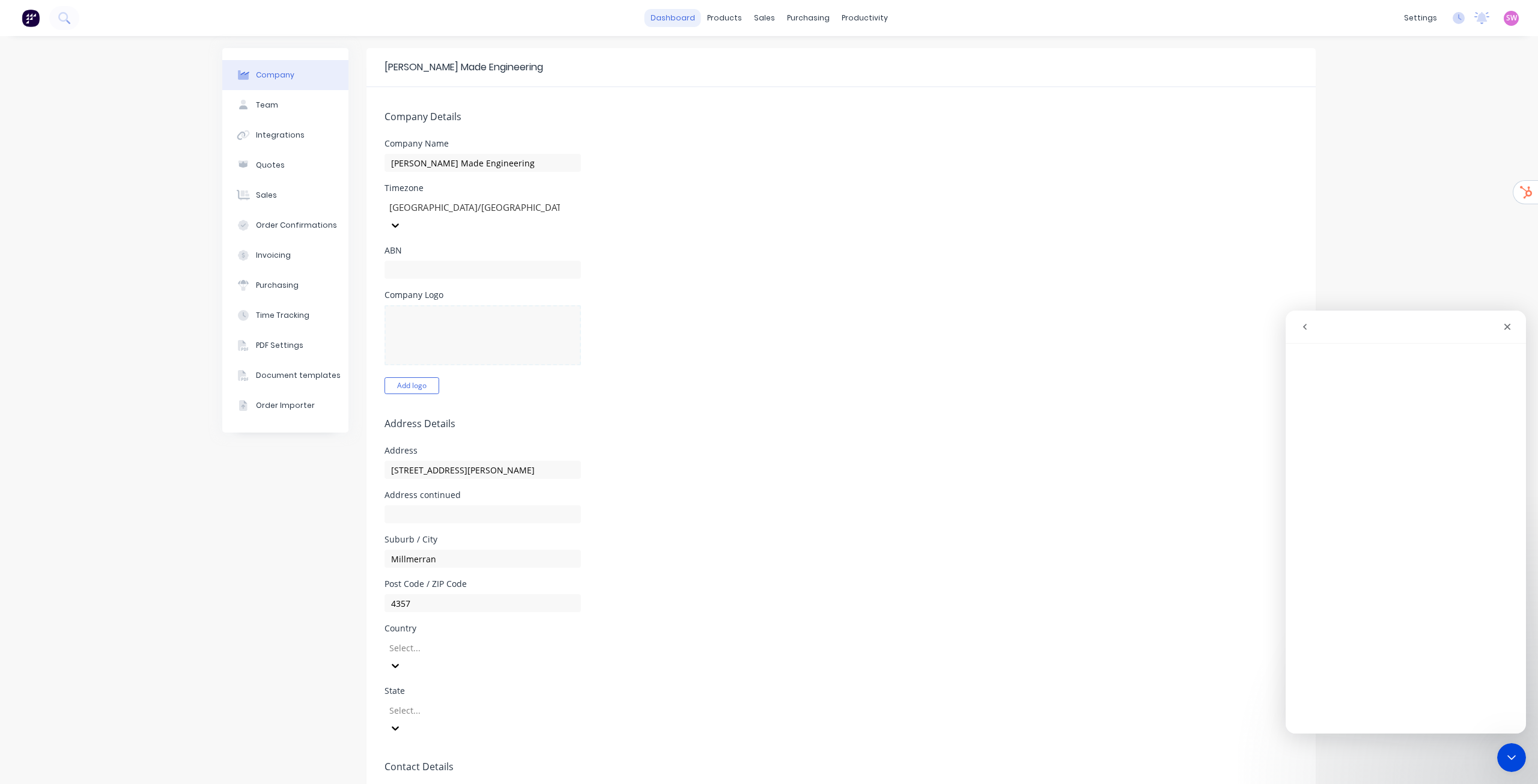
click at [674, 18] on link "dashboard" at bounding box center [673, 18] width 57 height 18
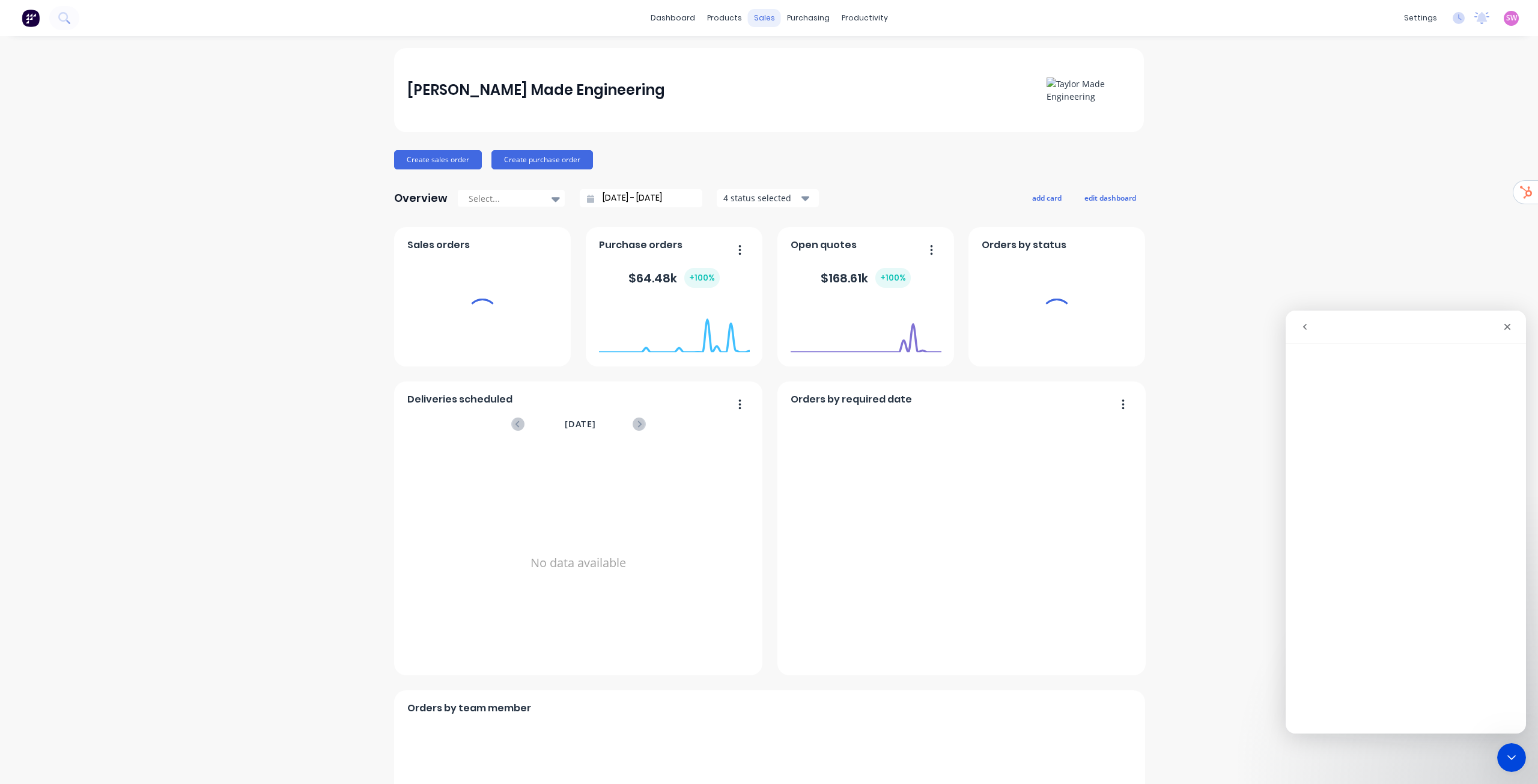
click at [754, 20] on div "sales" at bounding box center [765, 18] width 33 height 18
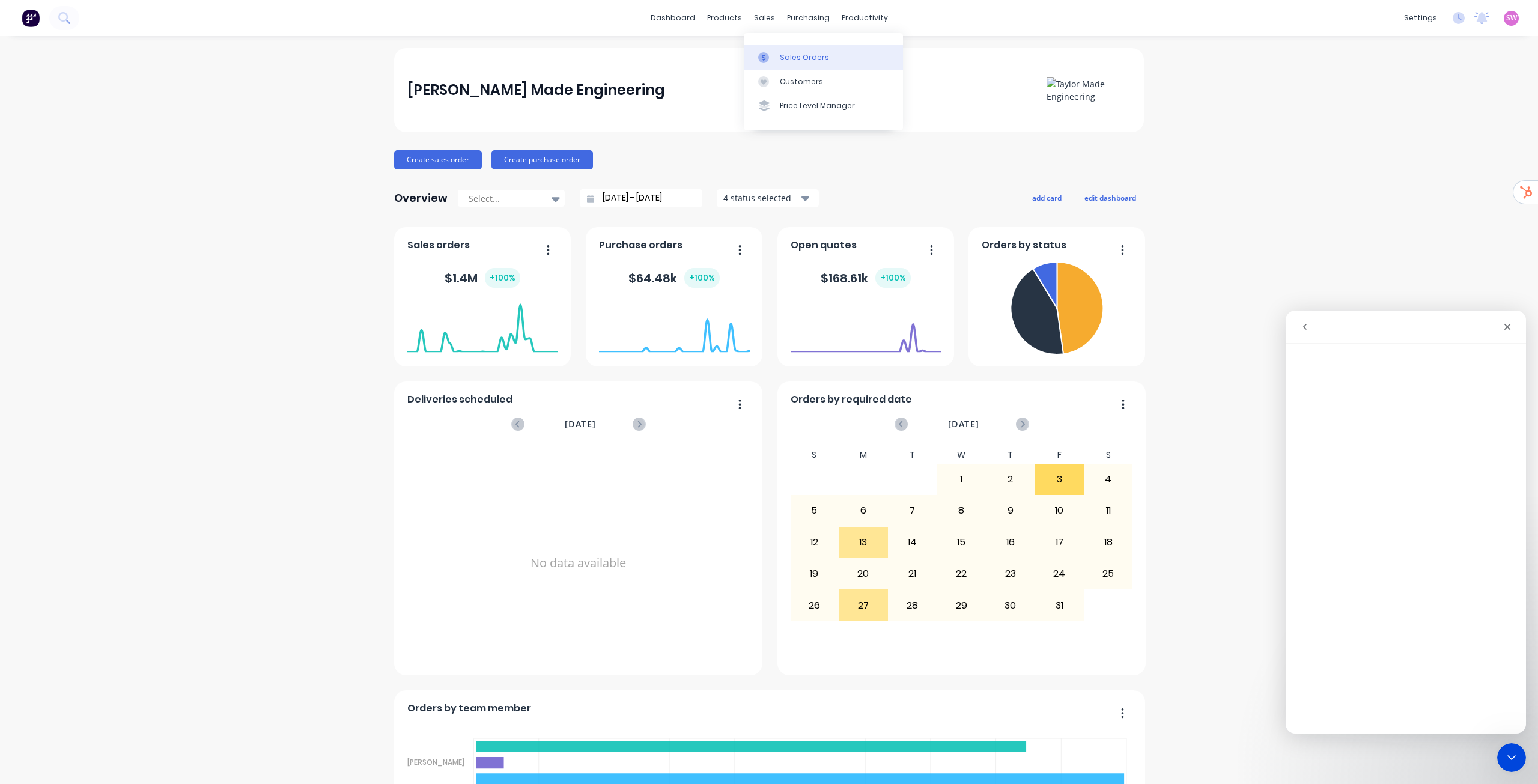
click at [807, 65] on link "Sales Orders" at bounding box center [823, 57] width 159 height 24
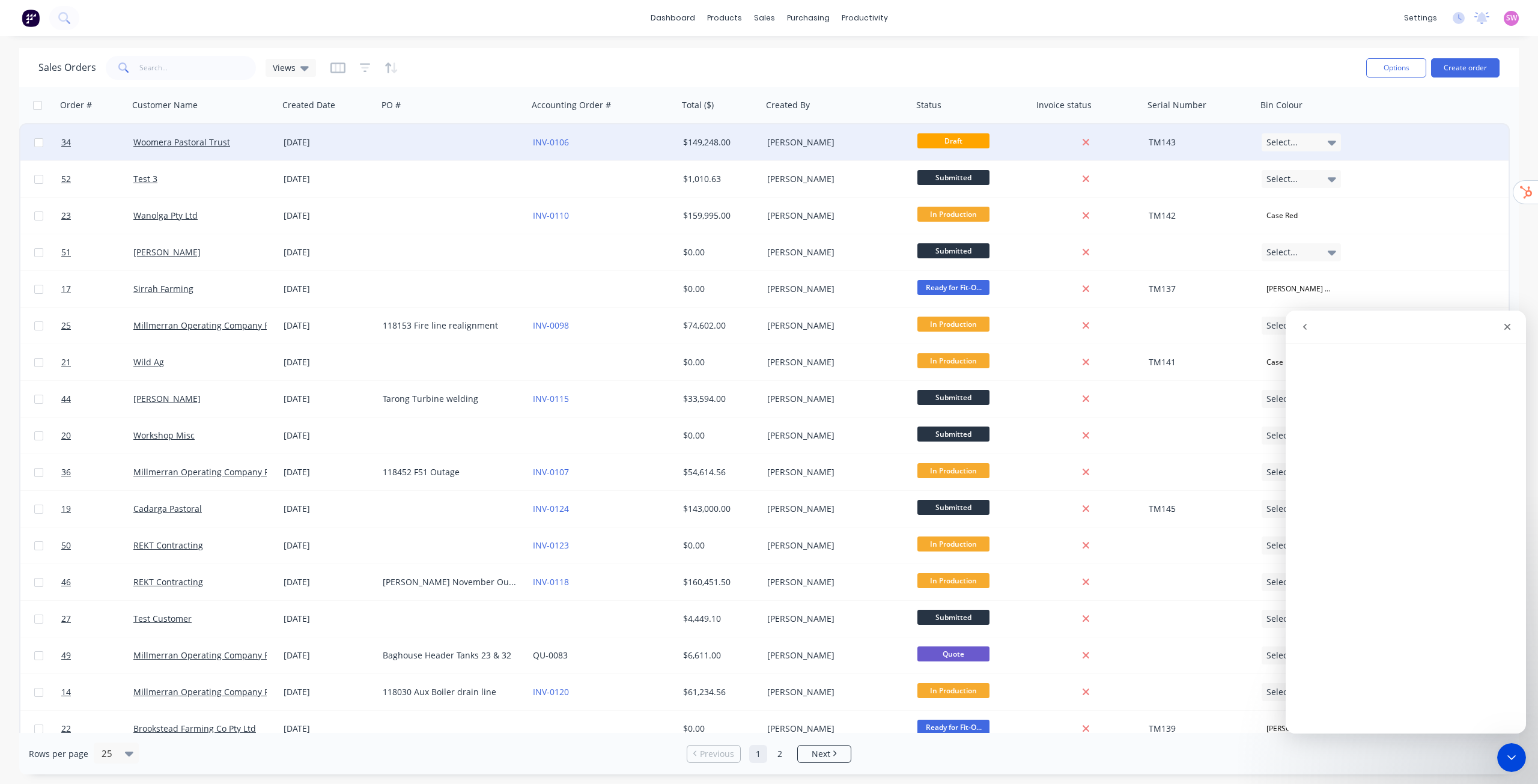
click at [451, 150] on div at bounding box center [453, 142] width 150 height 36
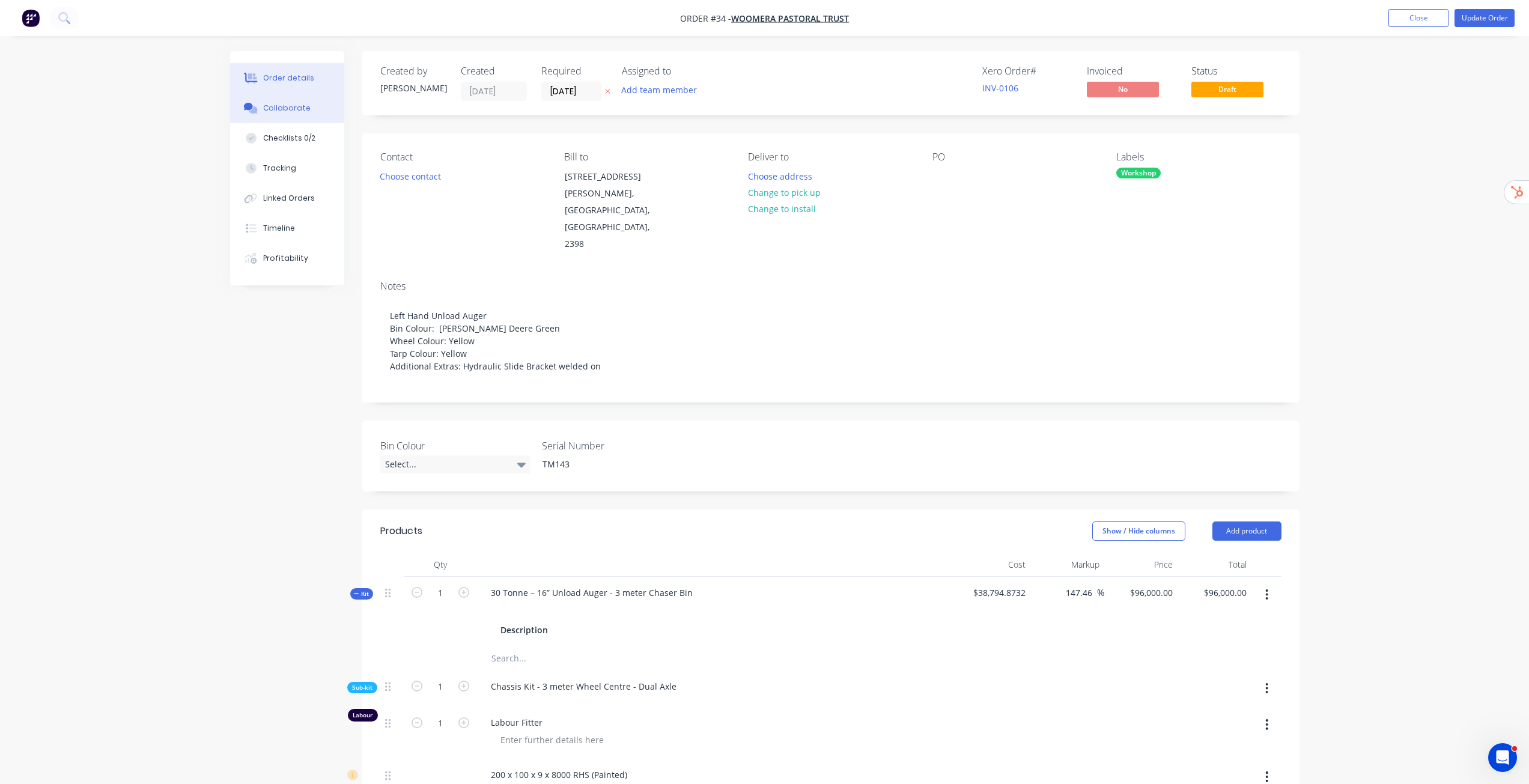
click at [305, 107] on div "Collaborate" at bounding box center [287, 108] width 48 height 11
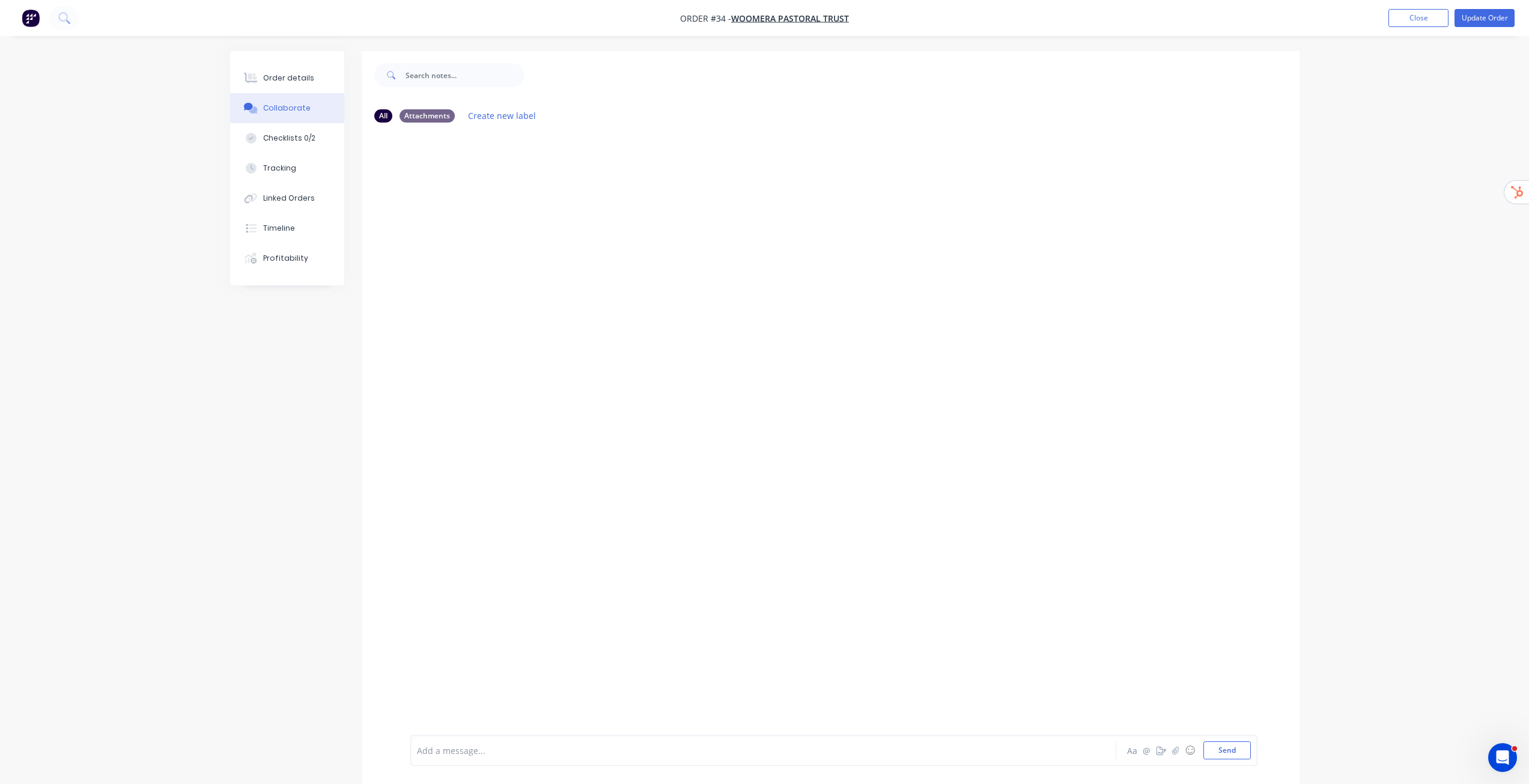
click at [582, 748] on div at bounding box center [730, 751] width 625 height 13
click at [583, 751] on div at bounding box center [730, 751] width 625 height 13
click at [1427, 20] on button "Close" at bounding box center [1418, 18] width 60 height 18
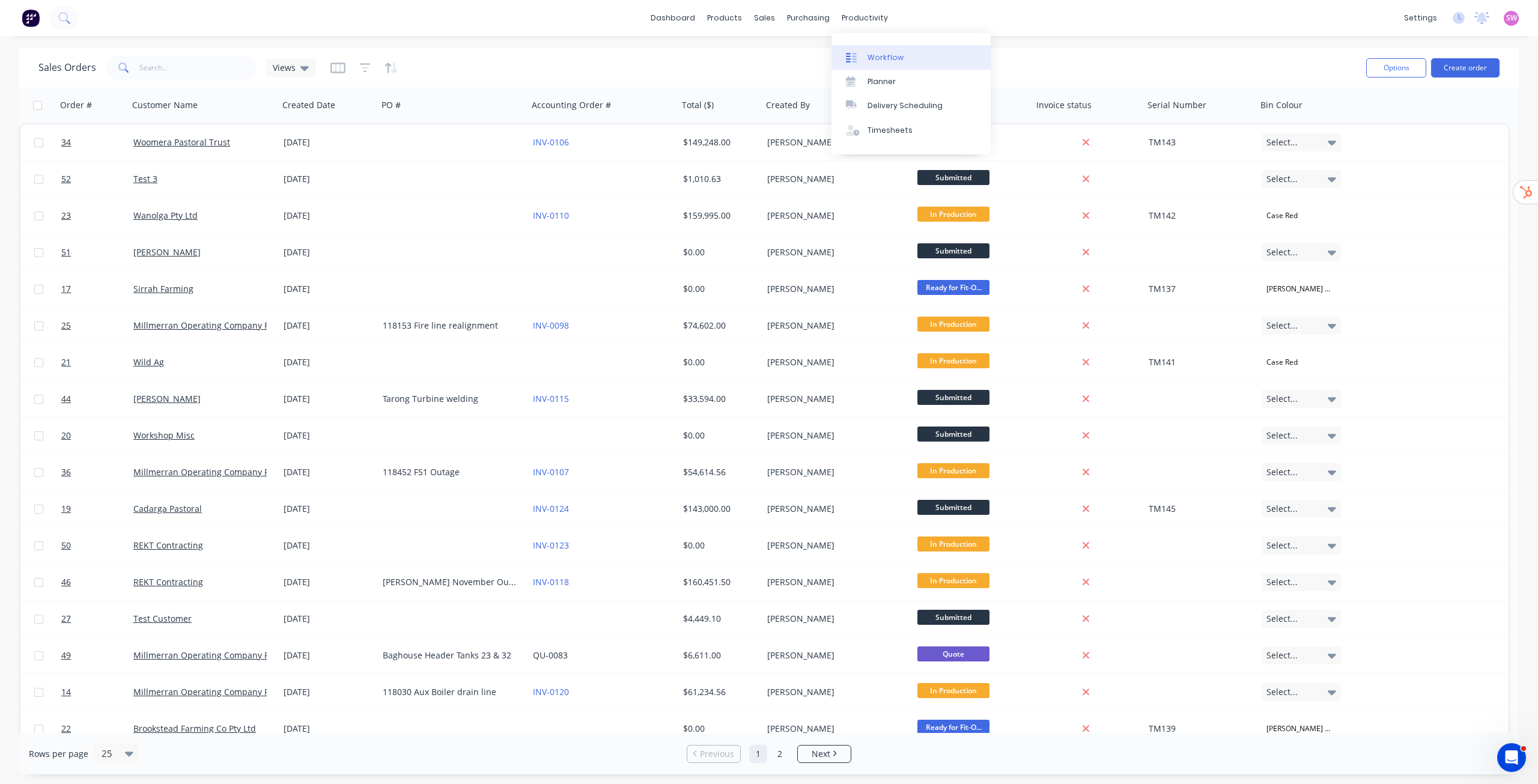
click at [880, 68] on link "Workflow" at bounding box center [911, 57] width 159 height 24
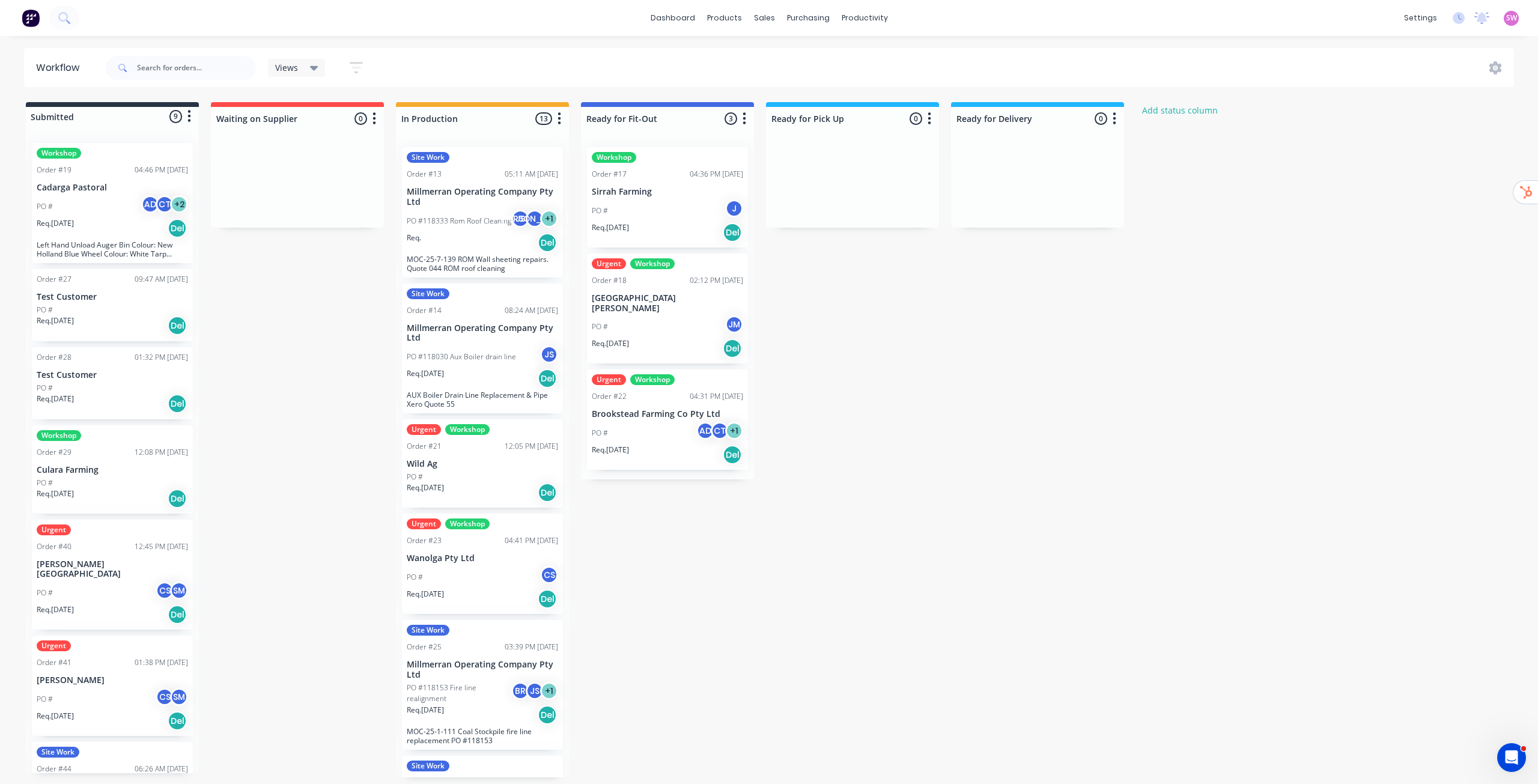
click at [496, 222] on p "PO #118333 Rom Roof Cleaning" at bounding box center [459, 221] width 104 height 11
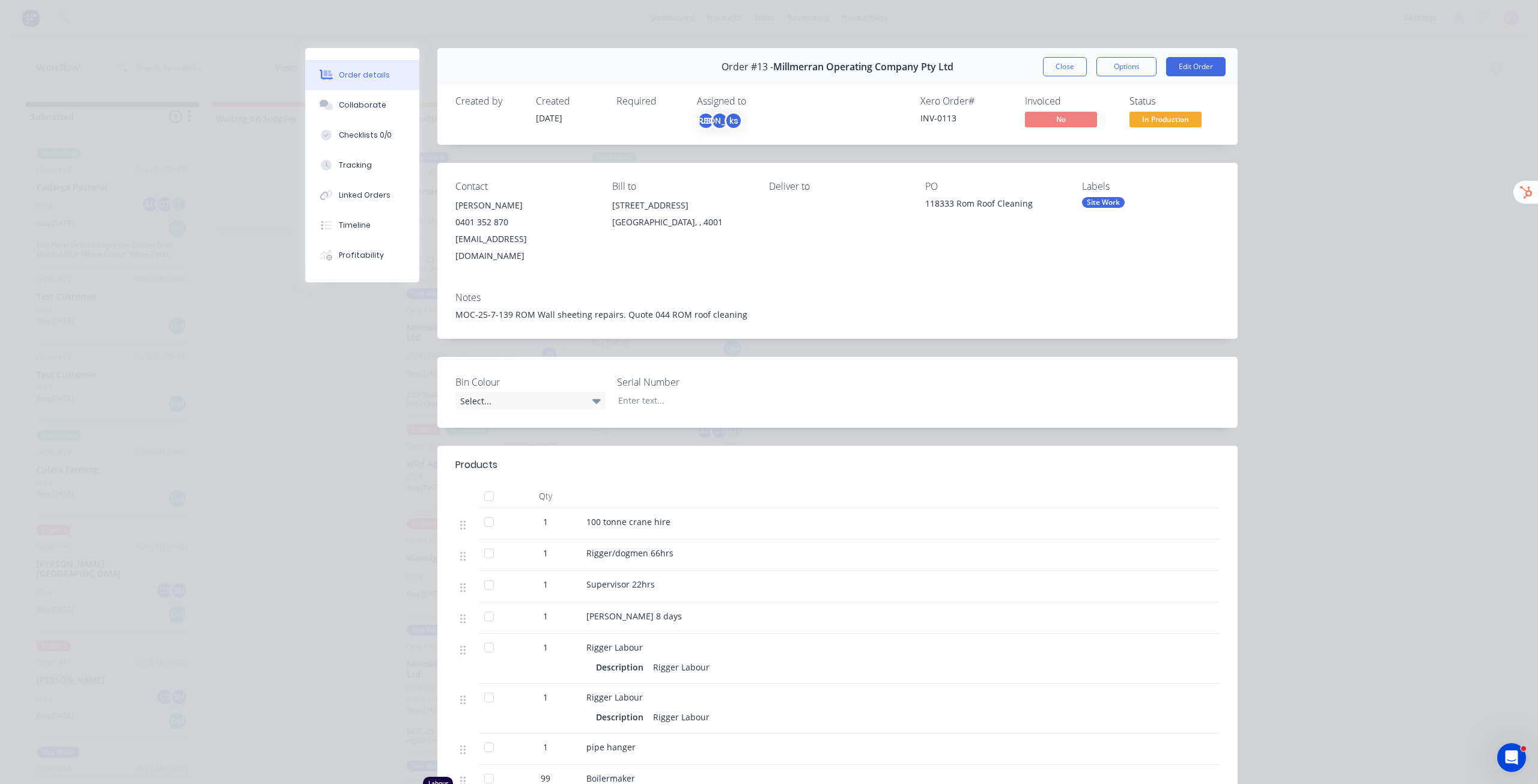
click at [1423, 279] on div "Order details Collaborate Checklists 0/0 Tracking Linked Orders Timeline Profit…" at bounding box center [769, 392] width 1538 height 784
